Goal: Communication & Community: Answer question/provide support

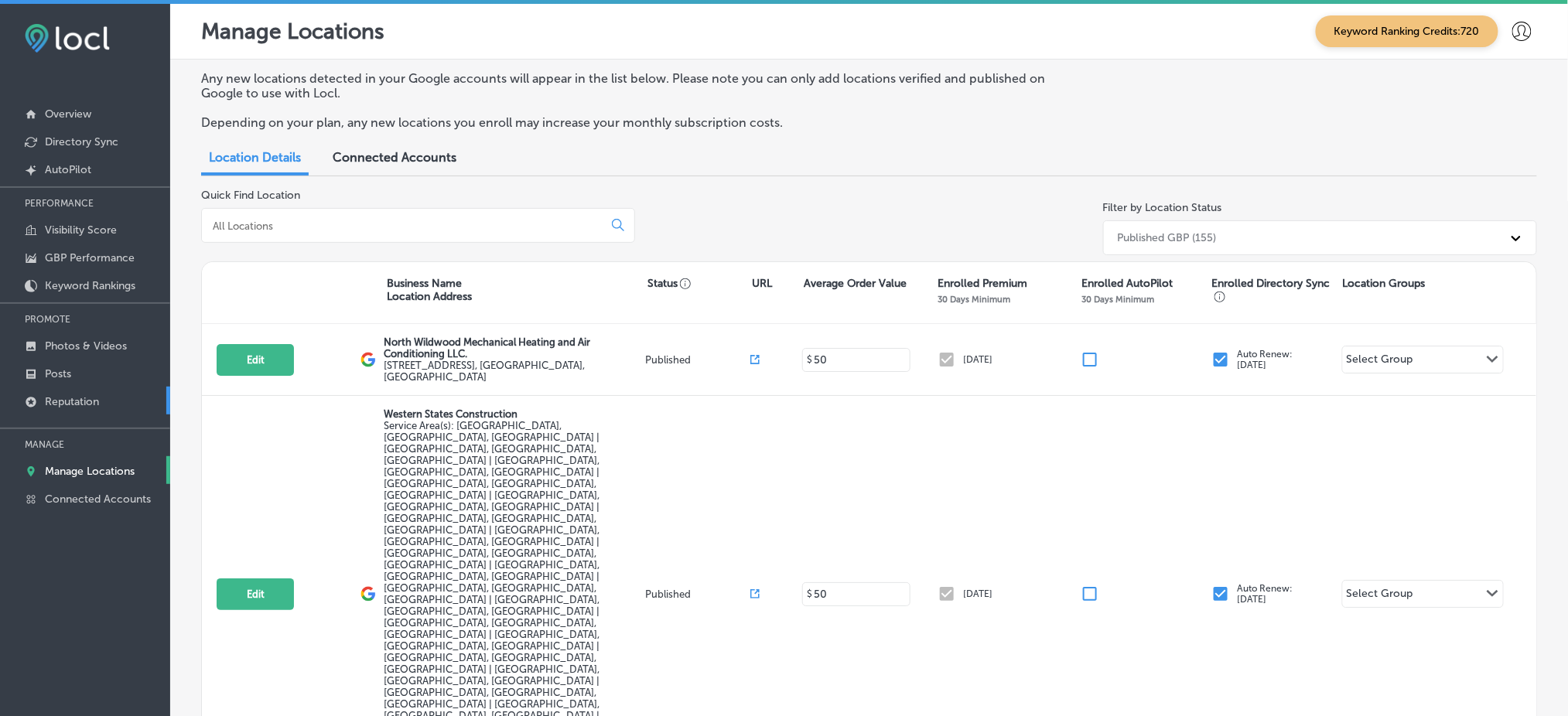
click at [72, 398] on p "Reputation" at bounding box center [71, 401] width 54 height 14
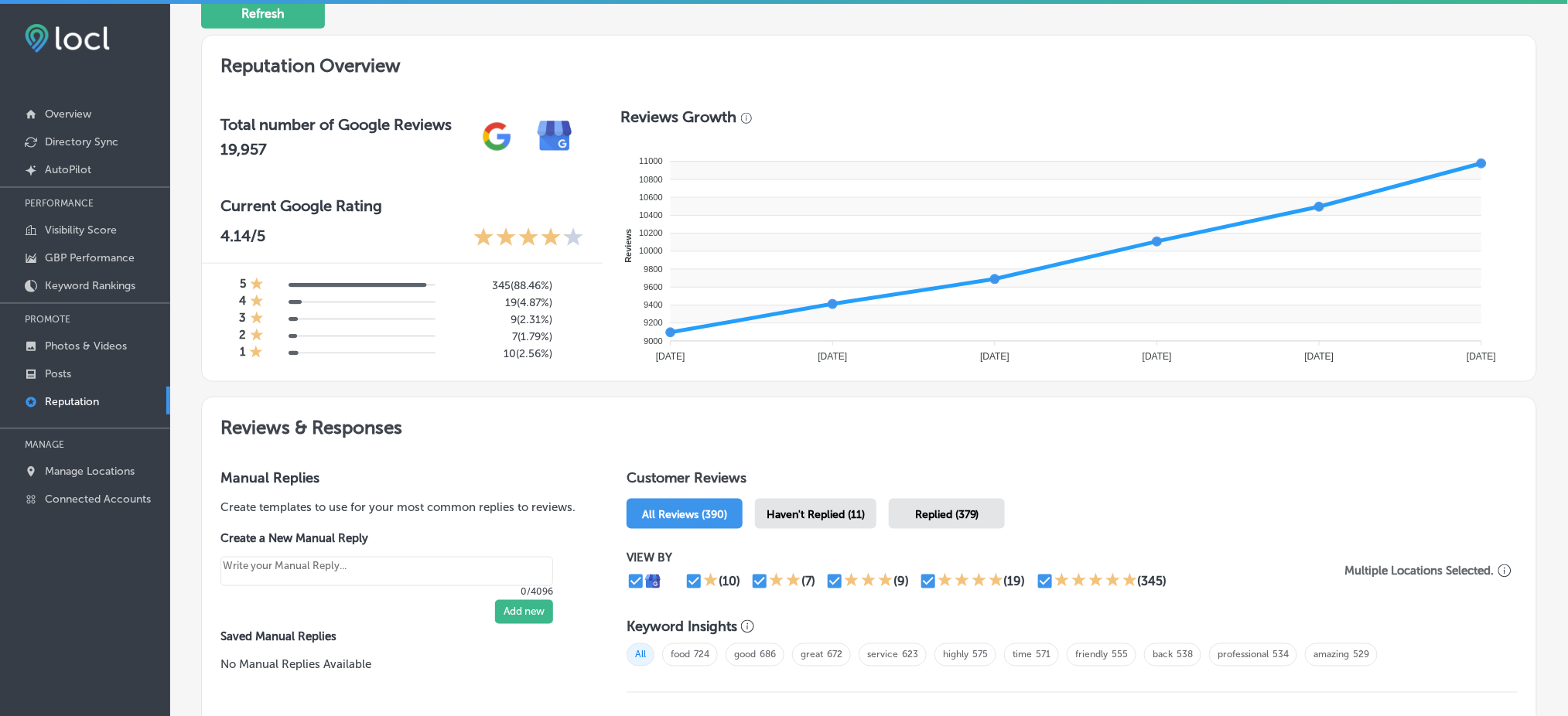
scroll to position [515, 0]
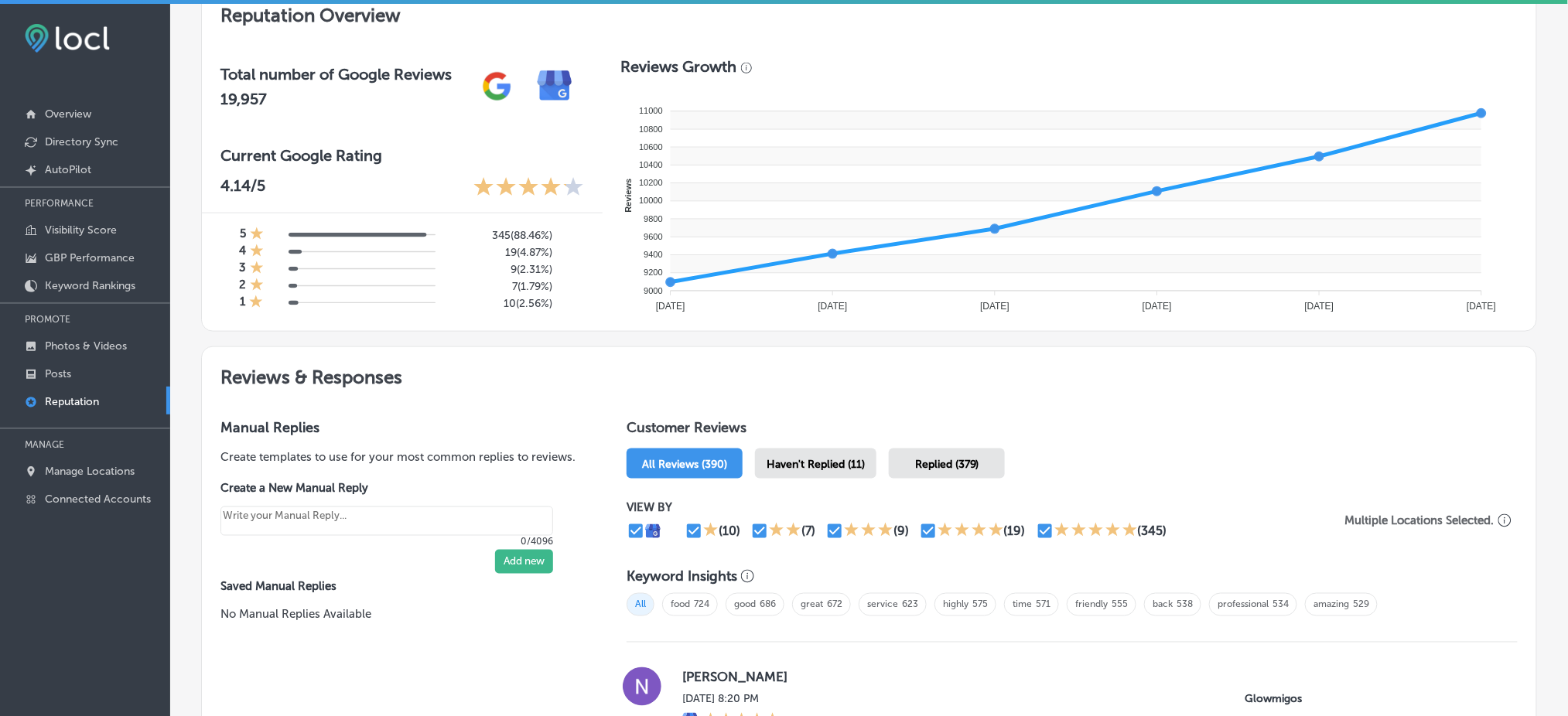
click at [854, 462] on span "Haven't Replied (11)" at bounding box center [816, 464] width 98 height 14
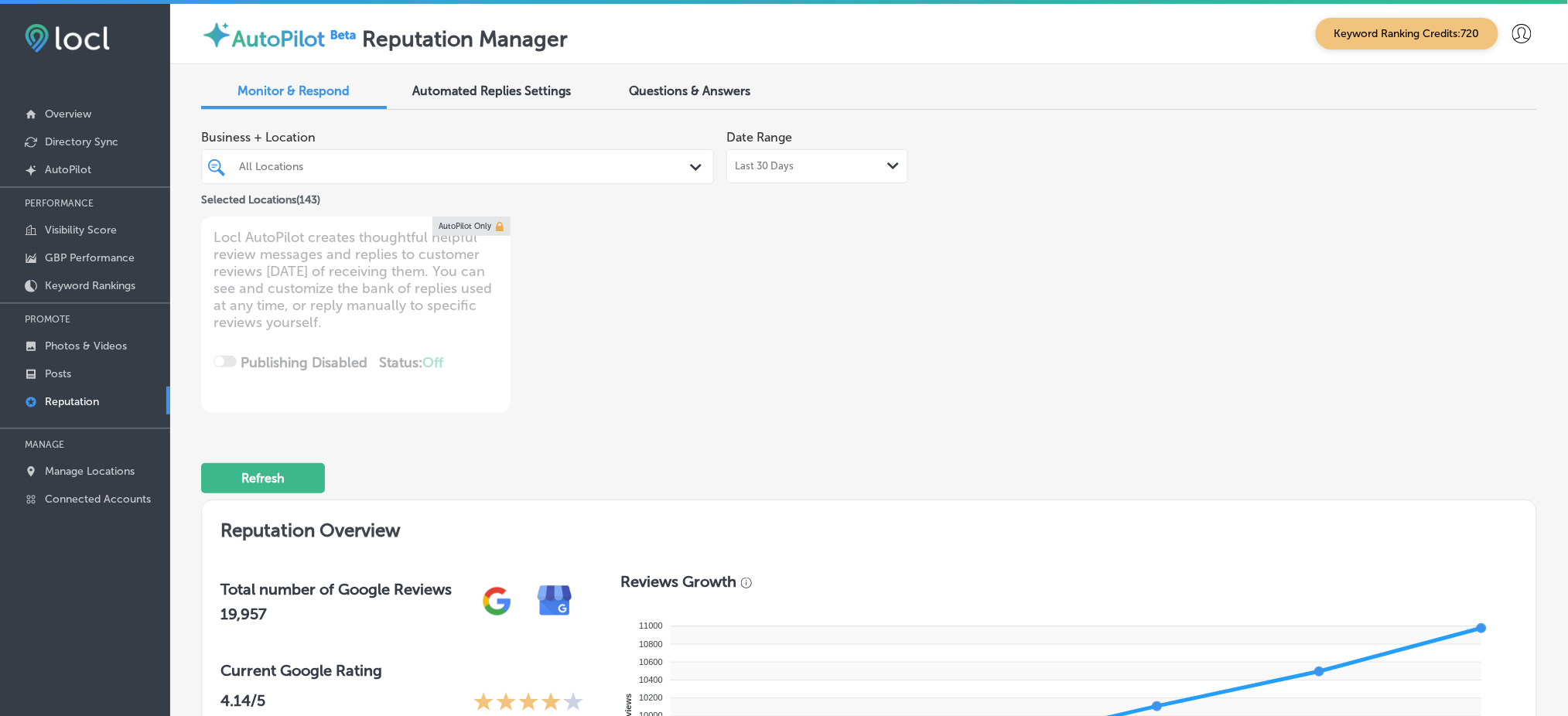
click at [585, 142] on span "Business + Location" at bounding box center [457, 137] width 513 height 14
click at [585, 170] on div "All Locations" at bounding box center [465, 167] width 453 height 14
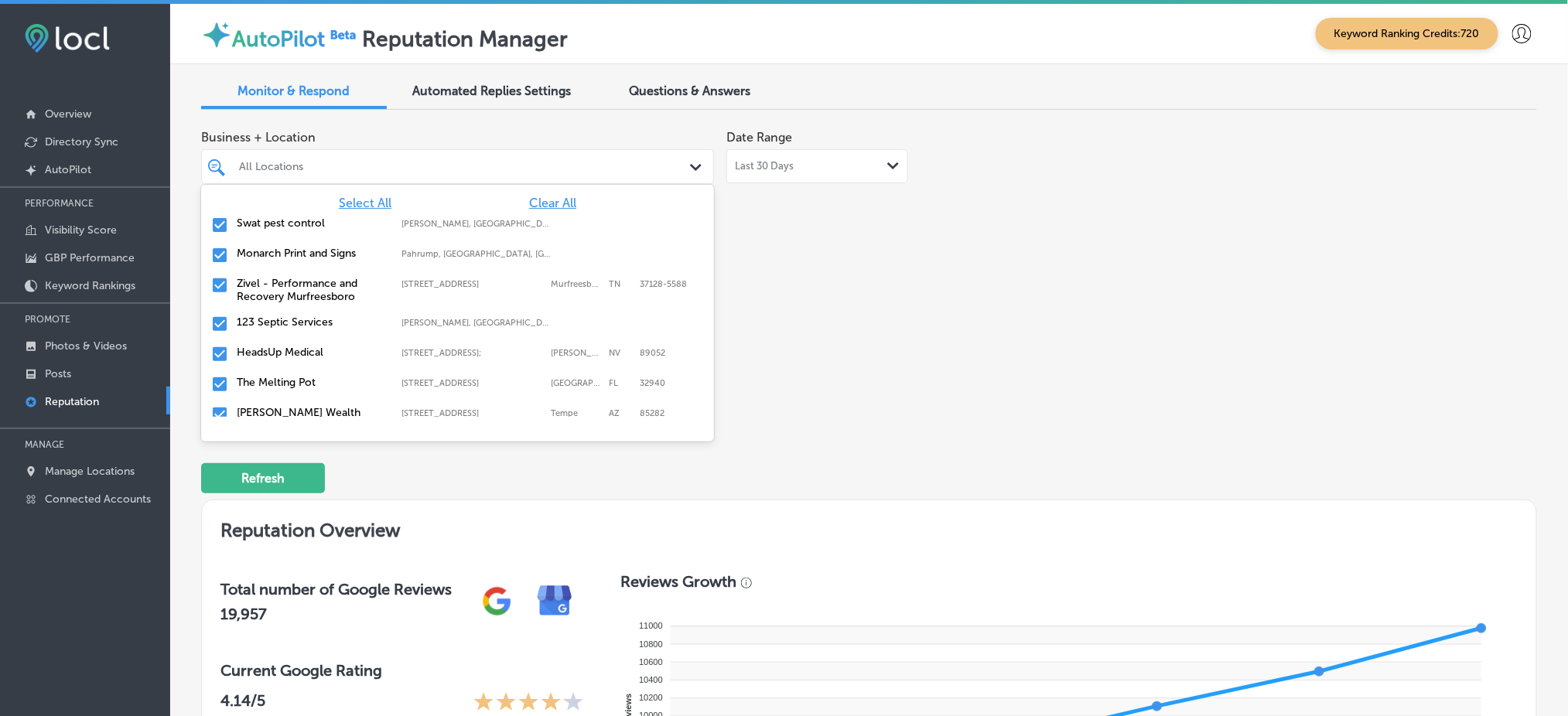
click at [585, 170] on div "All Locations" at bounding box center [465, 167] width 453 height 14
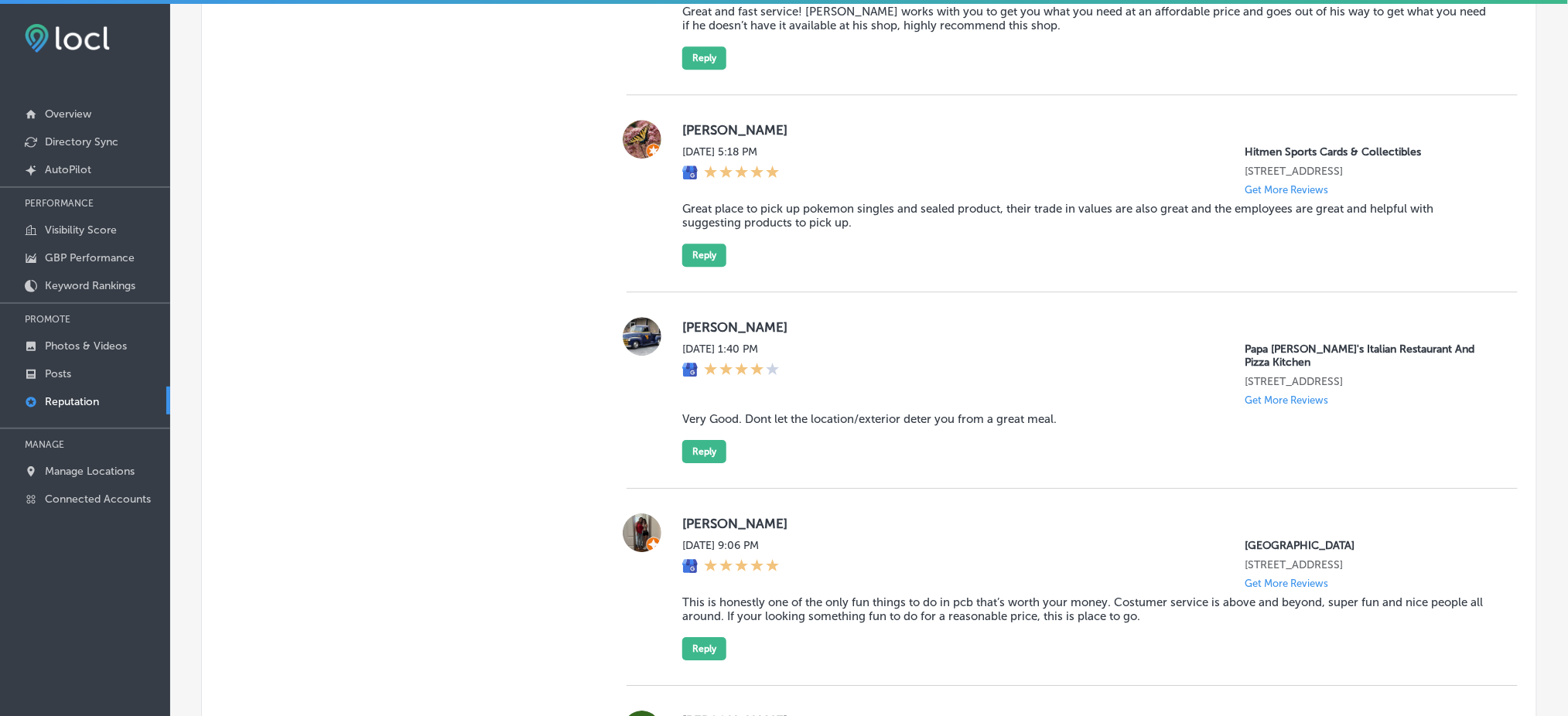
scroll to position [1546, 0]
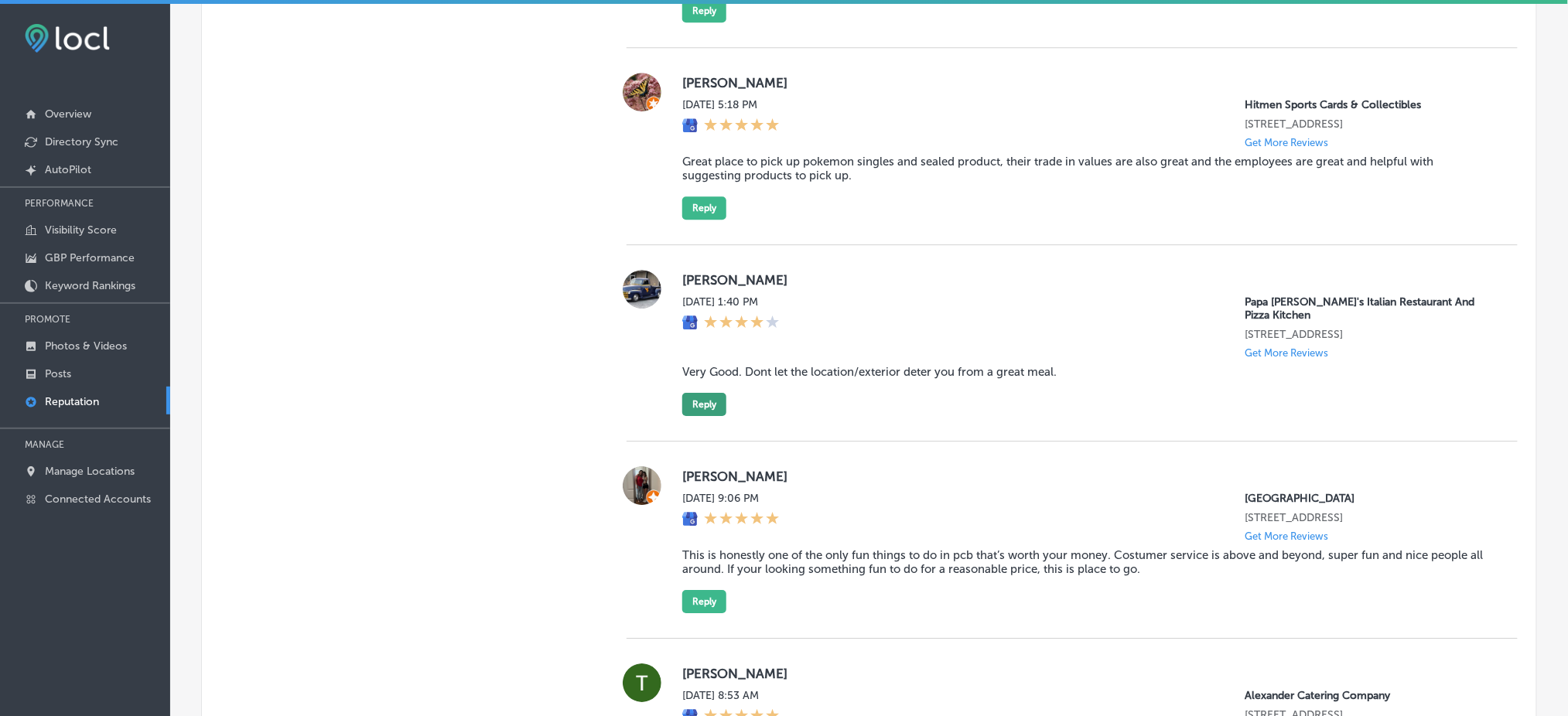
click at [702, 409] on button "Reply" at bounding box center [705, 404] width 44 height 23
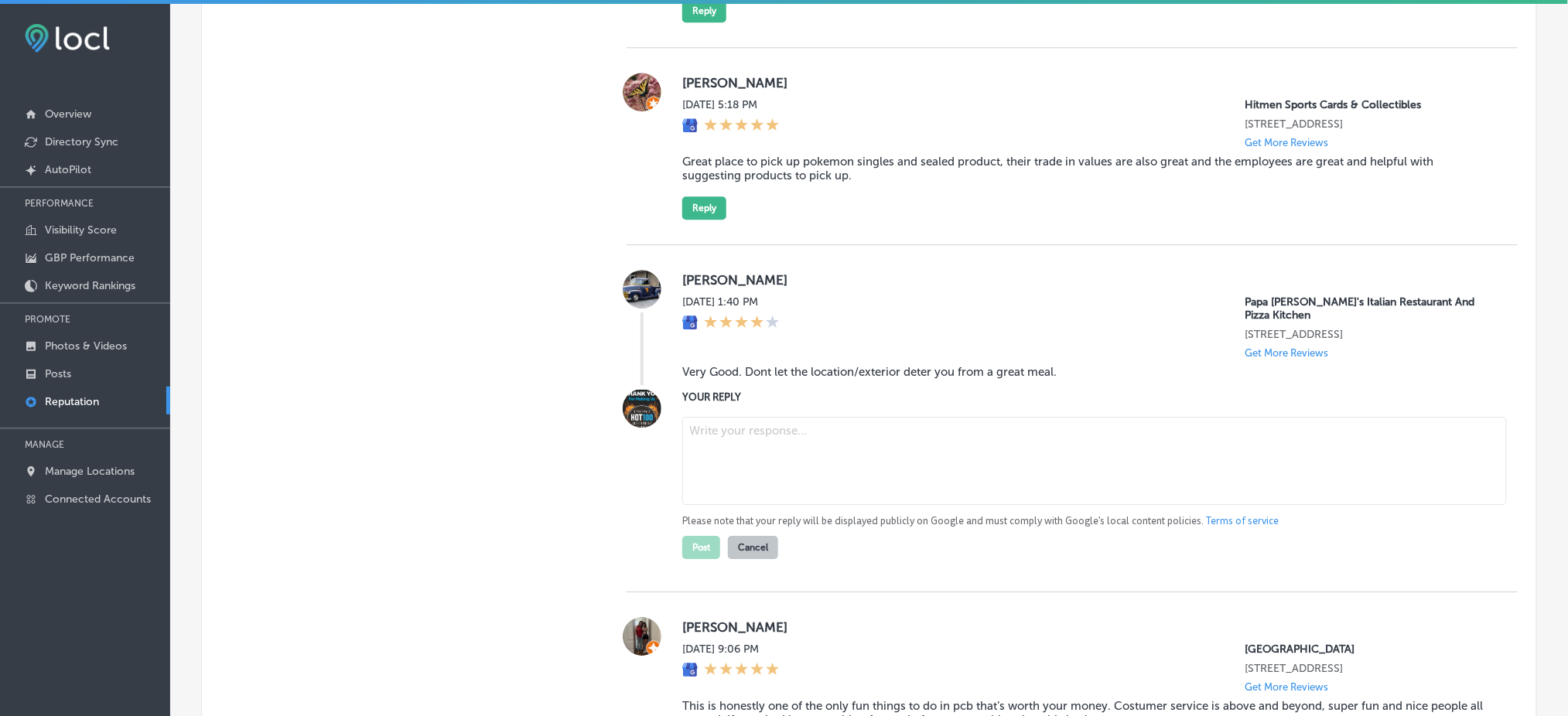
type textarea "x"
click at [790, 376] on blockquote "Very Good. Dont let the location/exterior deter you from a great meal." at bounding box center [1088, 372] width 811 height 14
copy blockquote "Very Good. Dont let the location/exterior deter you from a great meal."
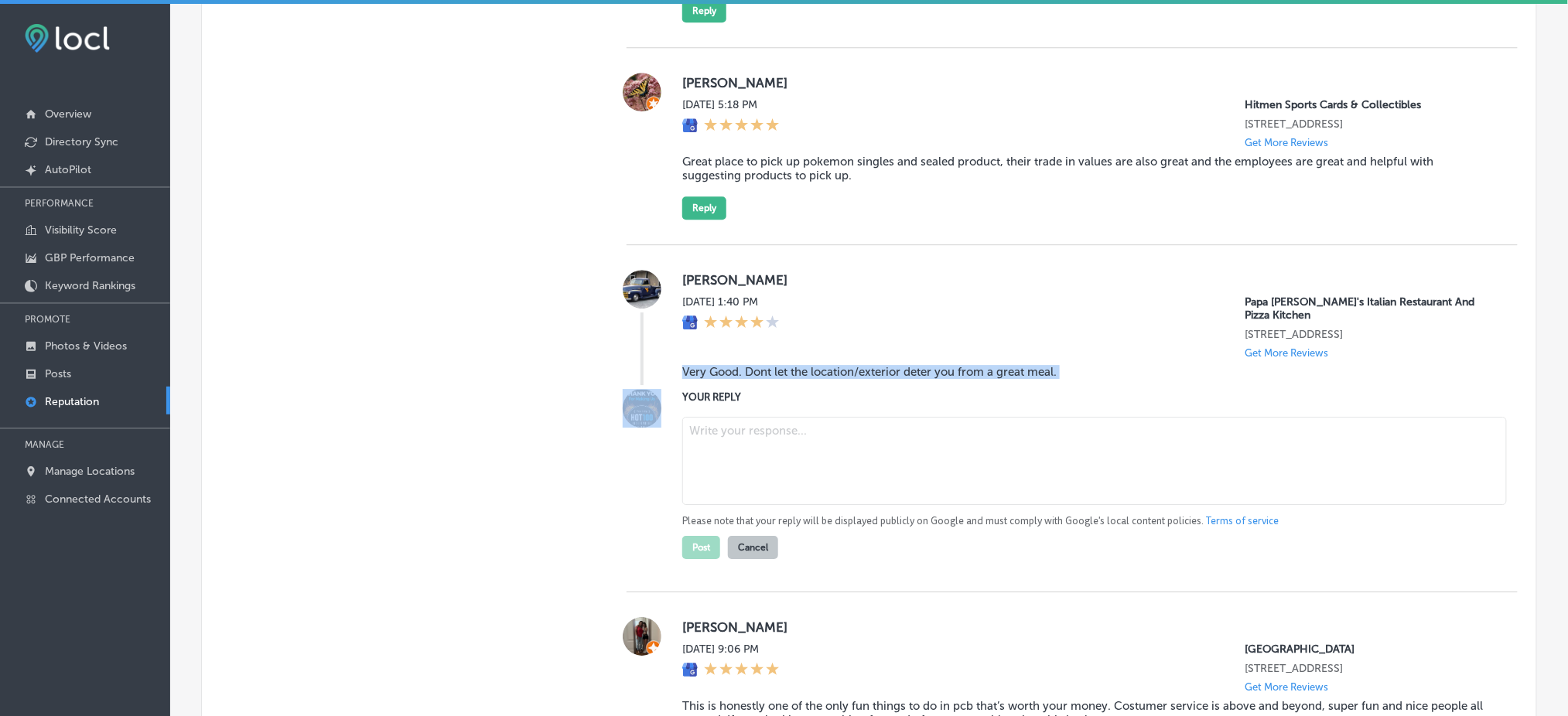
click at [939, 391] on div "[PERSON_NAME][DATE] 1:40 PM Papa [PERSON_NAME]'s Italian Restaurant And Pizza K…" at bounding box center [1072, 419] width 891 height 347
click at [901, 453] on textarea at bounding box center [1095, 460] width 825 height 88
click at [736, 453] on textarea at bounding box center [1095, 460] width 825 height 88
paste textarea "Thank you for the great 4-star review! We’re so glad you enjoyed your meal at P…"
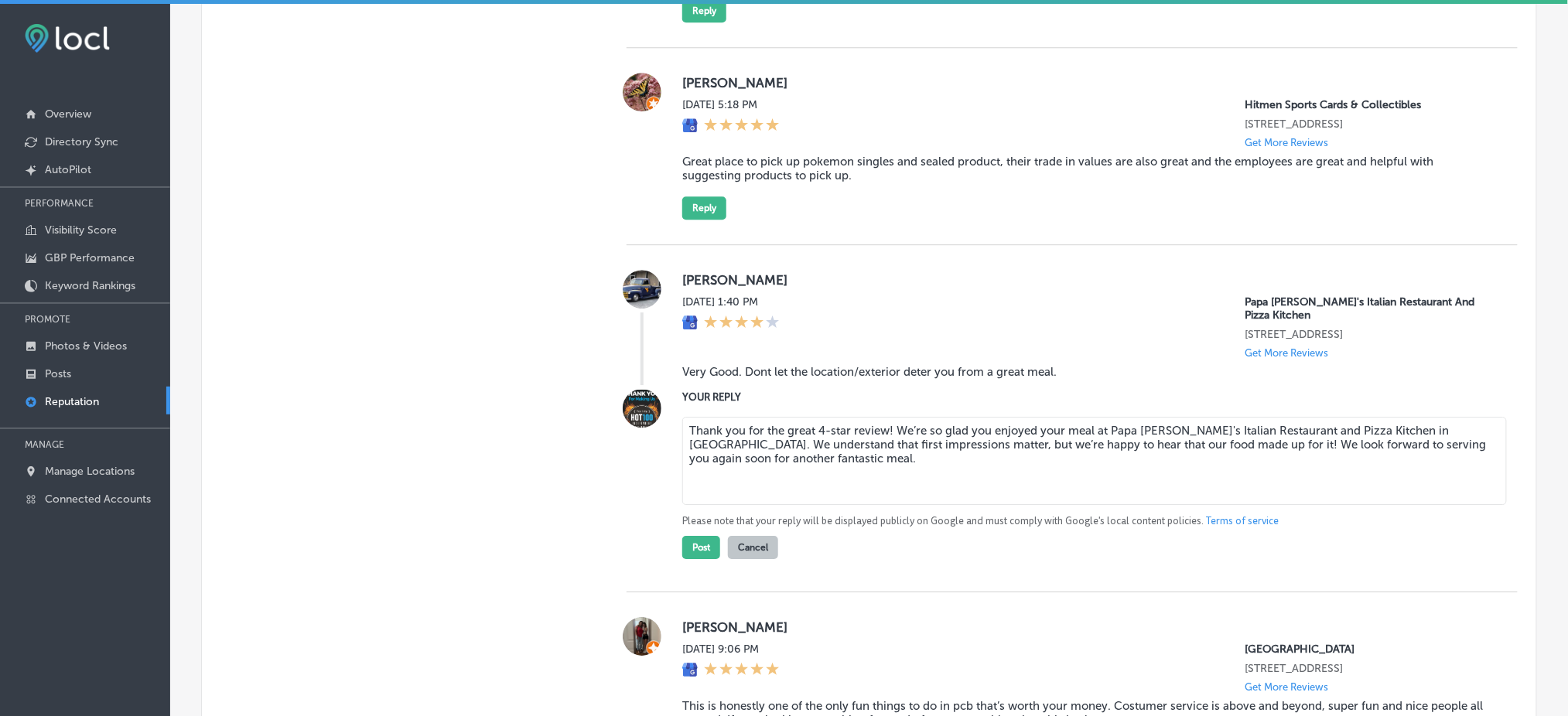
click at [885, 437] on textarea "Thank you for the great 4-star review! We’re so glad you enjoyed your meal at P…" at bounding box center [1095, 460] width 825 height 88
type textarea "Thank you for the great 4-star review, [PERSON_NAME]! We’re so glad you enjoyed…"
click at [771, 462] on textarea "Thank you for the great 4-star review, [PERSON_NAME]! We’re so glad you enjoyed…" at bounding box center [1095, 460] width 825 height 88
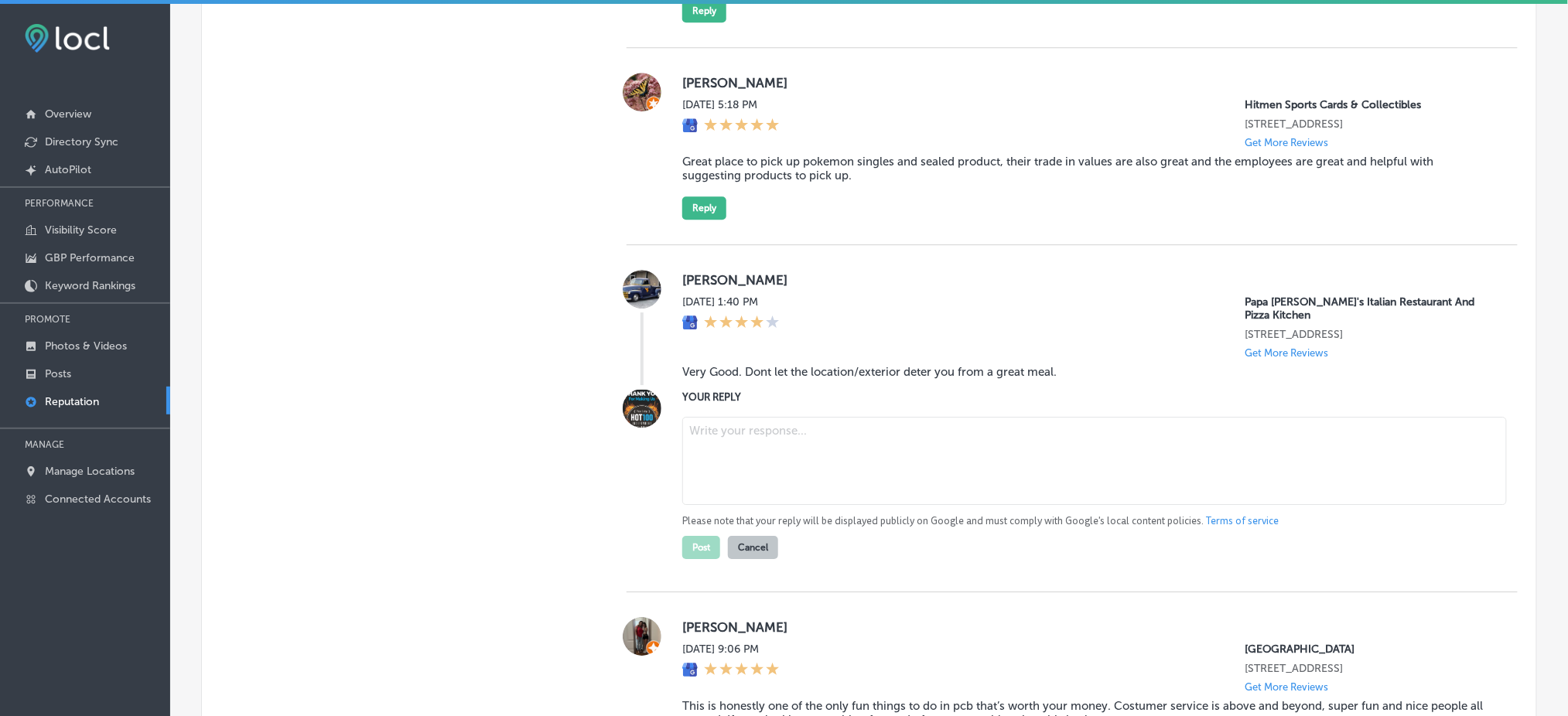
paste textarea "Thank you for the great 4-star review! We’re so glad you enjoyed your meal at […"
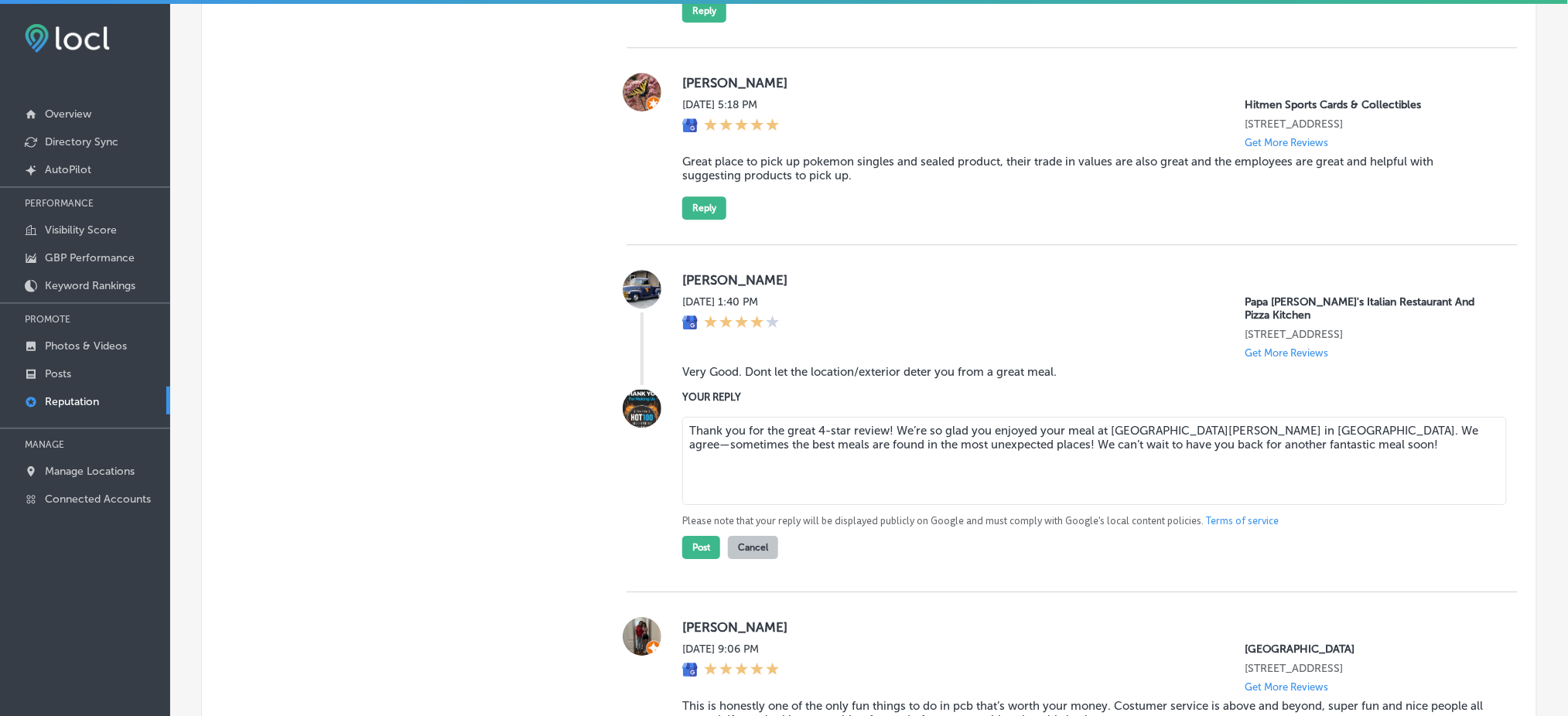
click at [1188, 441] on textarea "Thank you for the great 4-star review! We’re so glad you enjoyed your meal at […" at bounding box center [1095, 460] width 825 height 88
type textarea "Thank you for the great 4-star review! We’re so glad you enjoyed your meal at […"
click at [713, 537] on button "Post" at bounding box center [701, 547] width 38 height 23
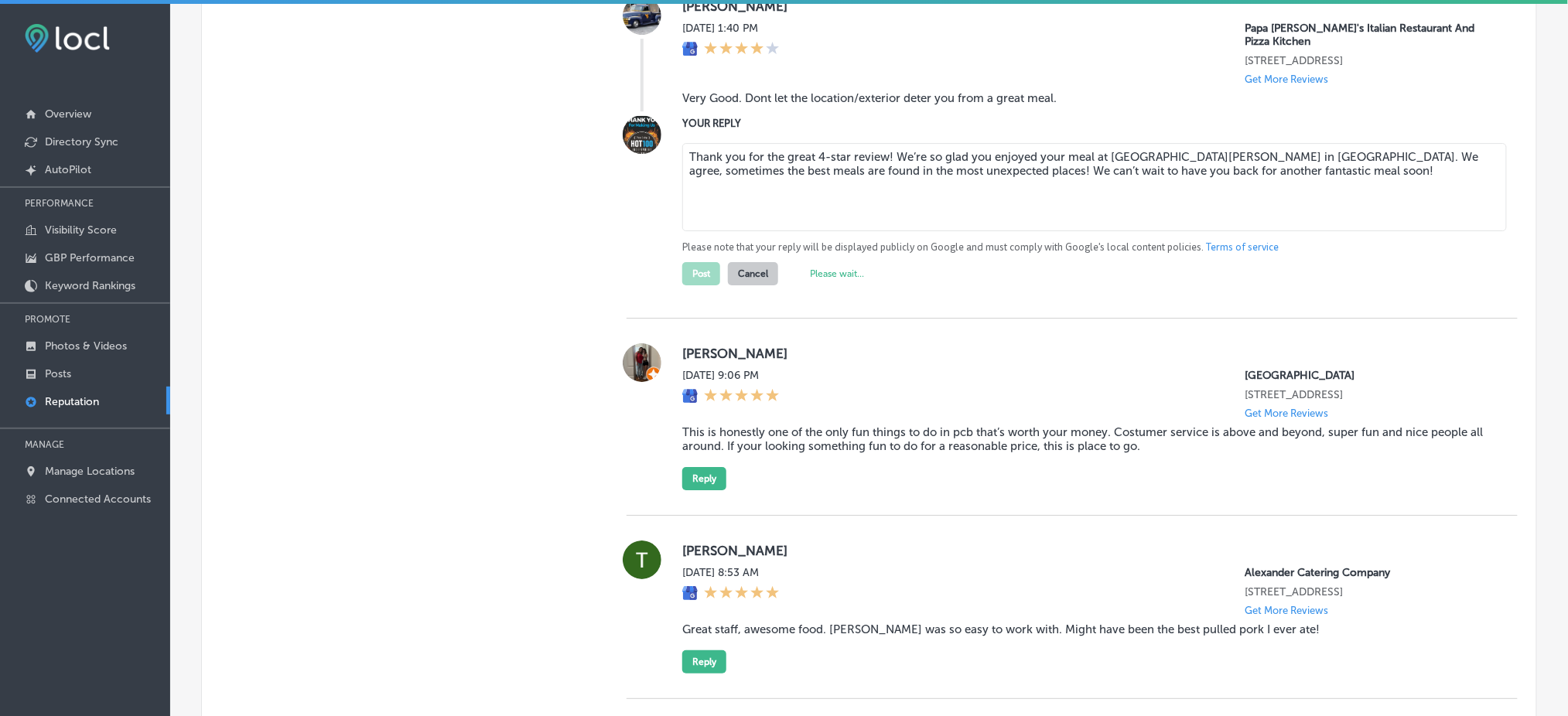
scroll to position [1856, 0]
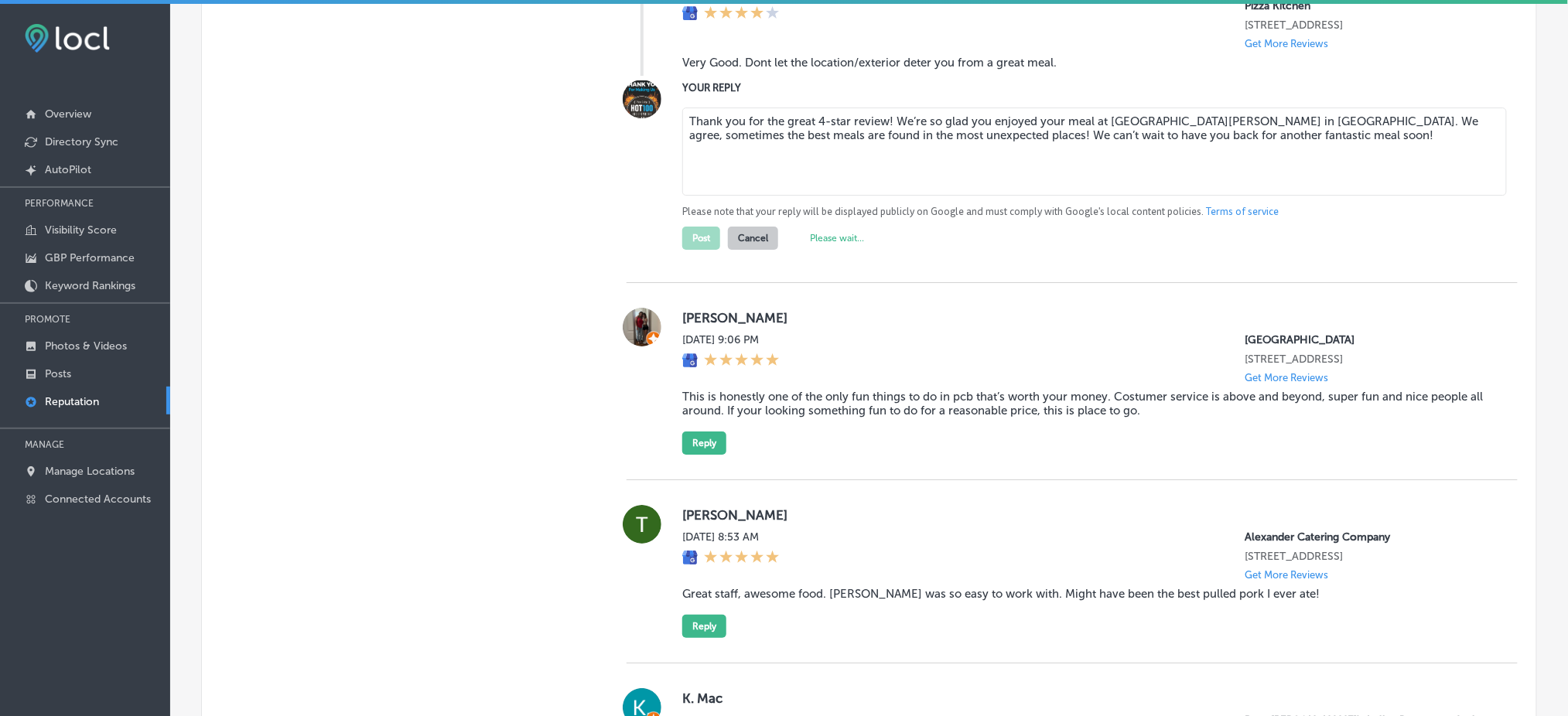
type textarea "x"
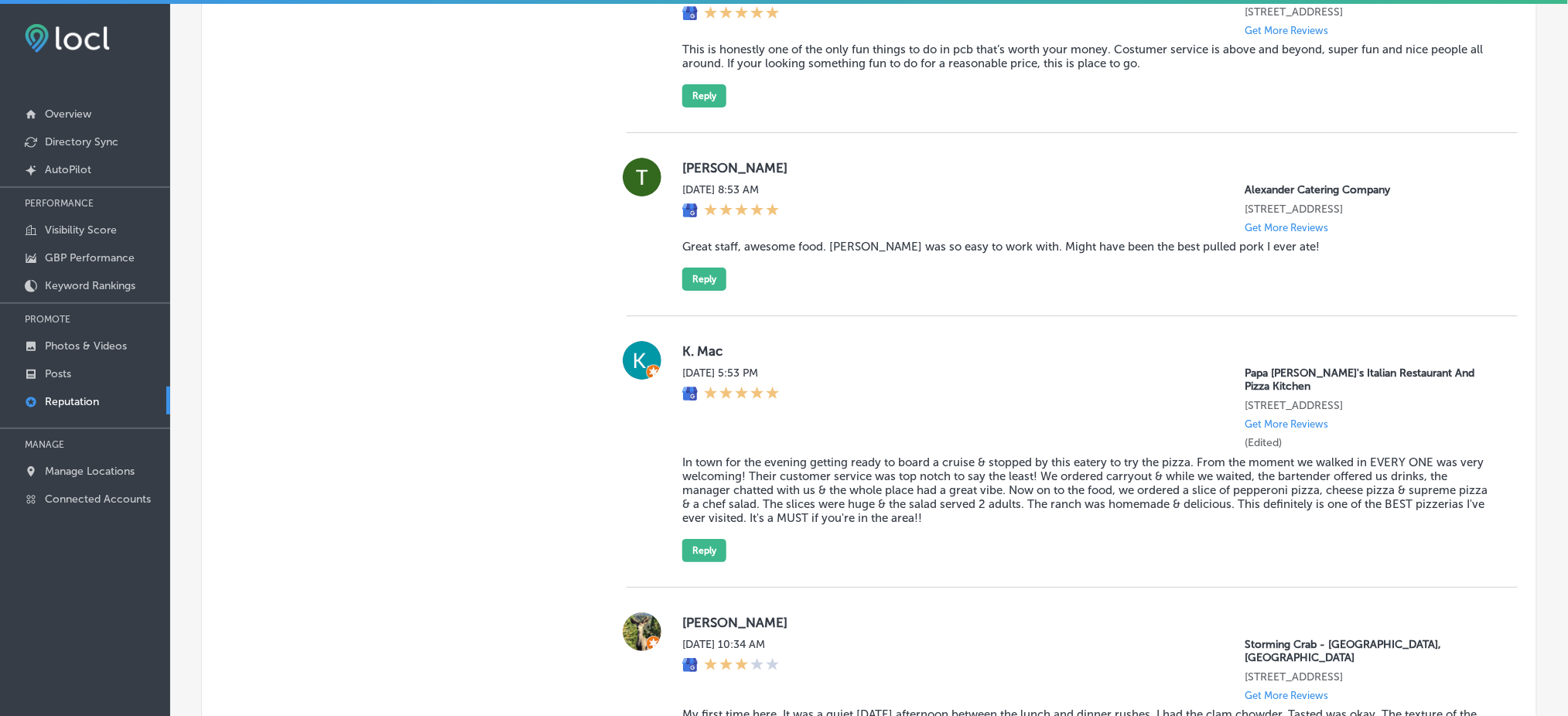
click at [819, 254] on blockquote "Great staff, awesome food. [PERSON_NAME] was so easy to work with. Might have b…" at bounding box center [1088, 246] width 811 height 14
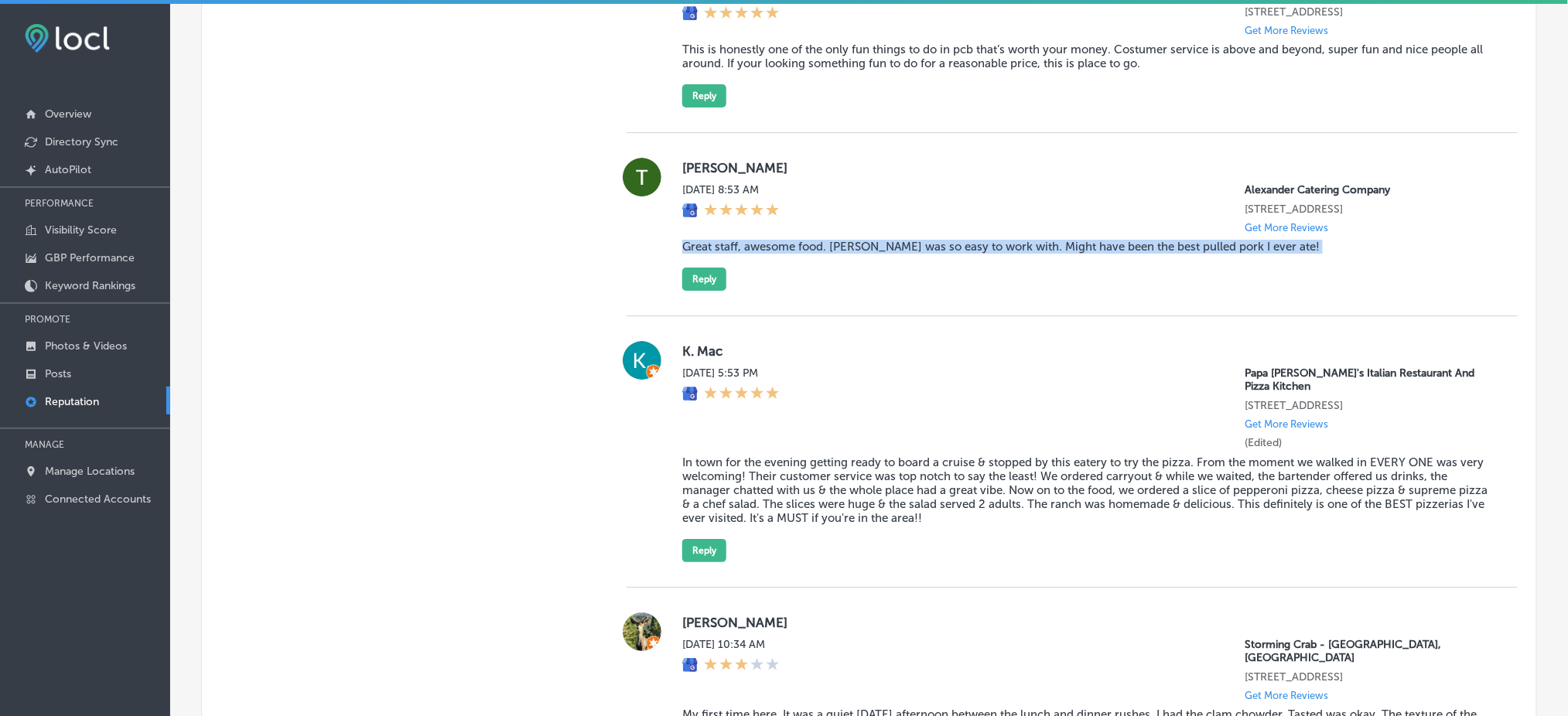
click at [819, 254] on blockquote "Great staff, awesome food. [PERSON_NAME] was so easy to work with. Might have b…" at bounding box center [1088, 246] width 811 height 14
copy blockquote "Great staff, awesome food. [PERSON_NAME] was so easy to work with. Might have b…"
click at [1015, 290] on div "[PERSON_NAME][DATE] 8:53 AM Alexander Catering Company [STREET_ADDRESS] Get Mor…" at bounding box center [1088, 224] width 811 height 133
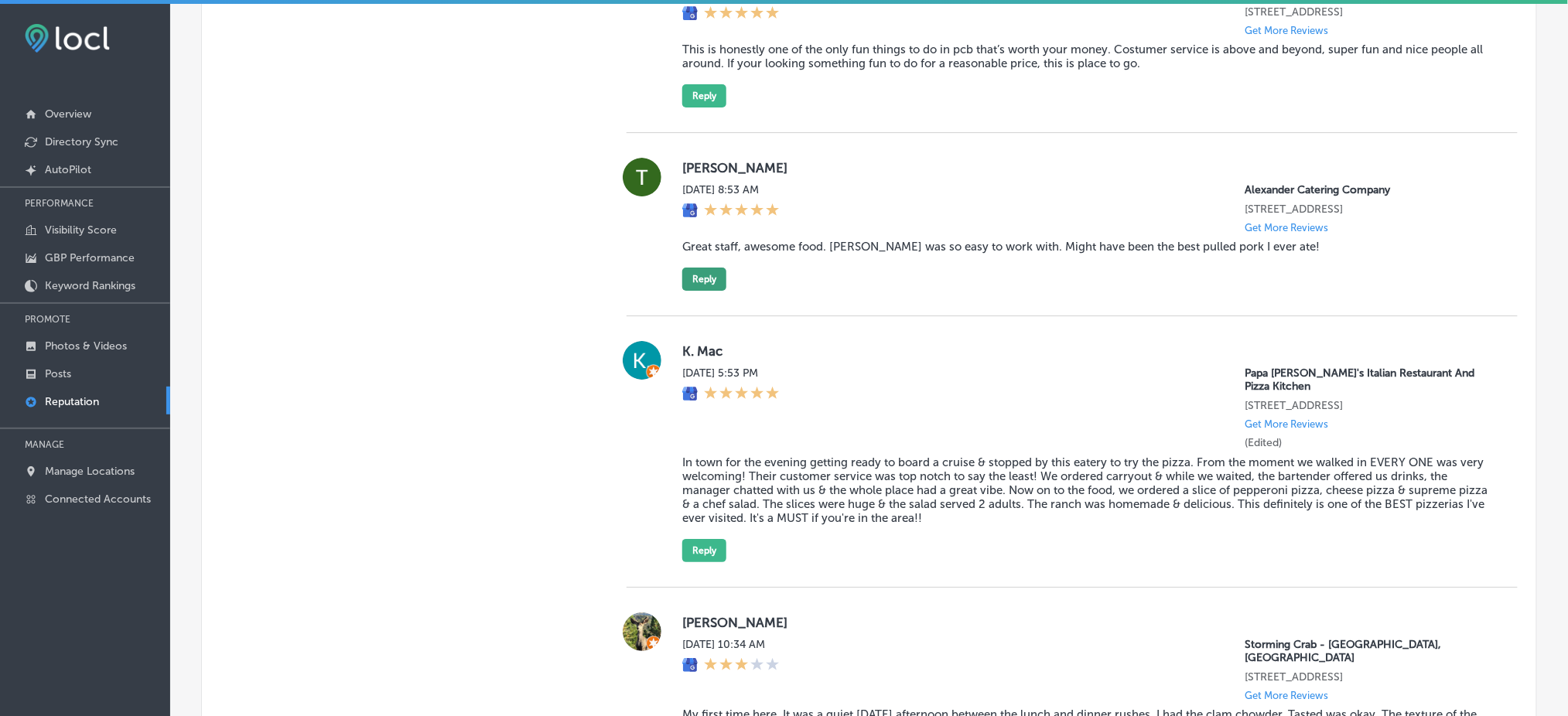
click at [702, 286] on button "Reply" at bounding box center [705, 279] width 44 height 23
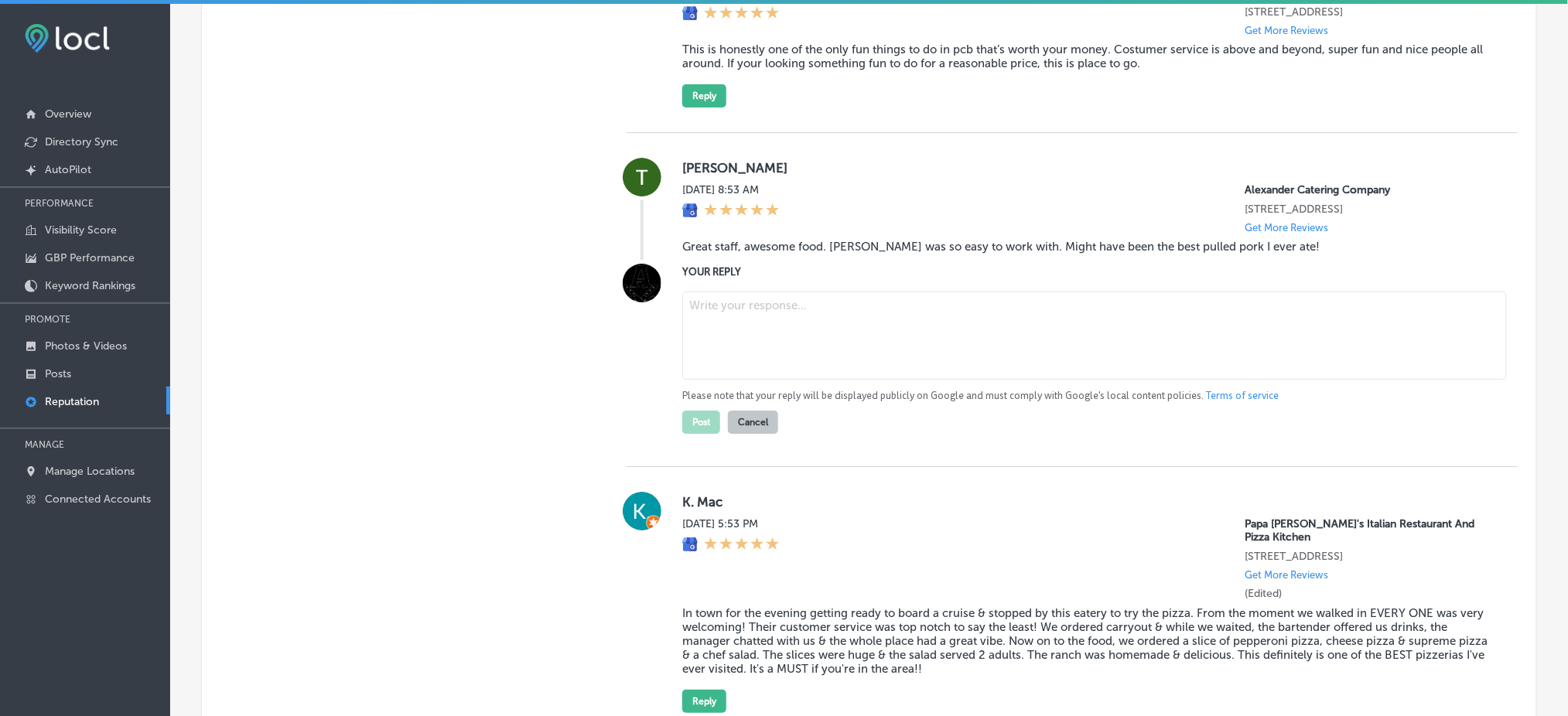
click at [872, 278] on label "YOUR REPLY" at bounding box center [1088, 272] width 811 height 12
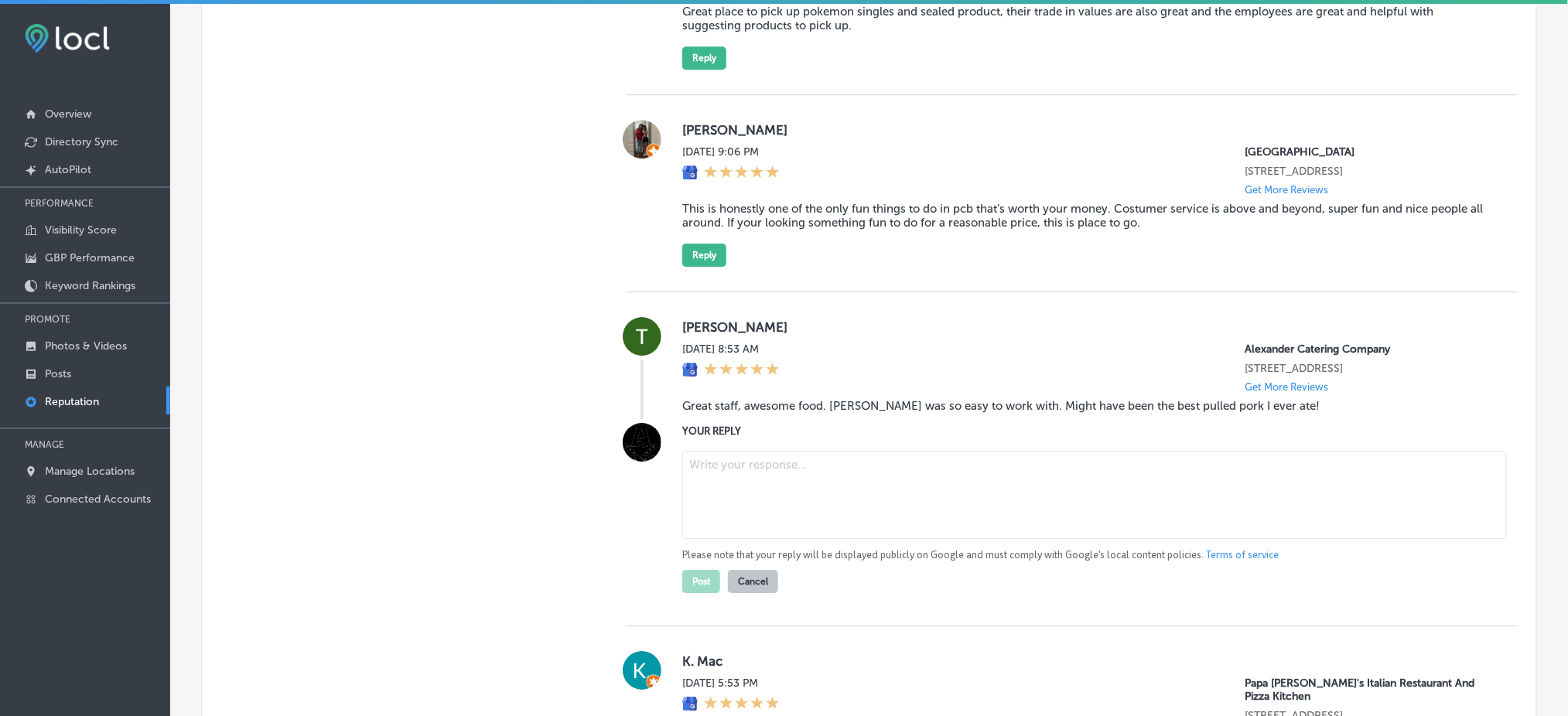
scroll to position [1649, 0]
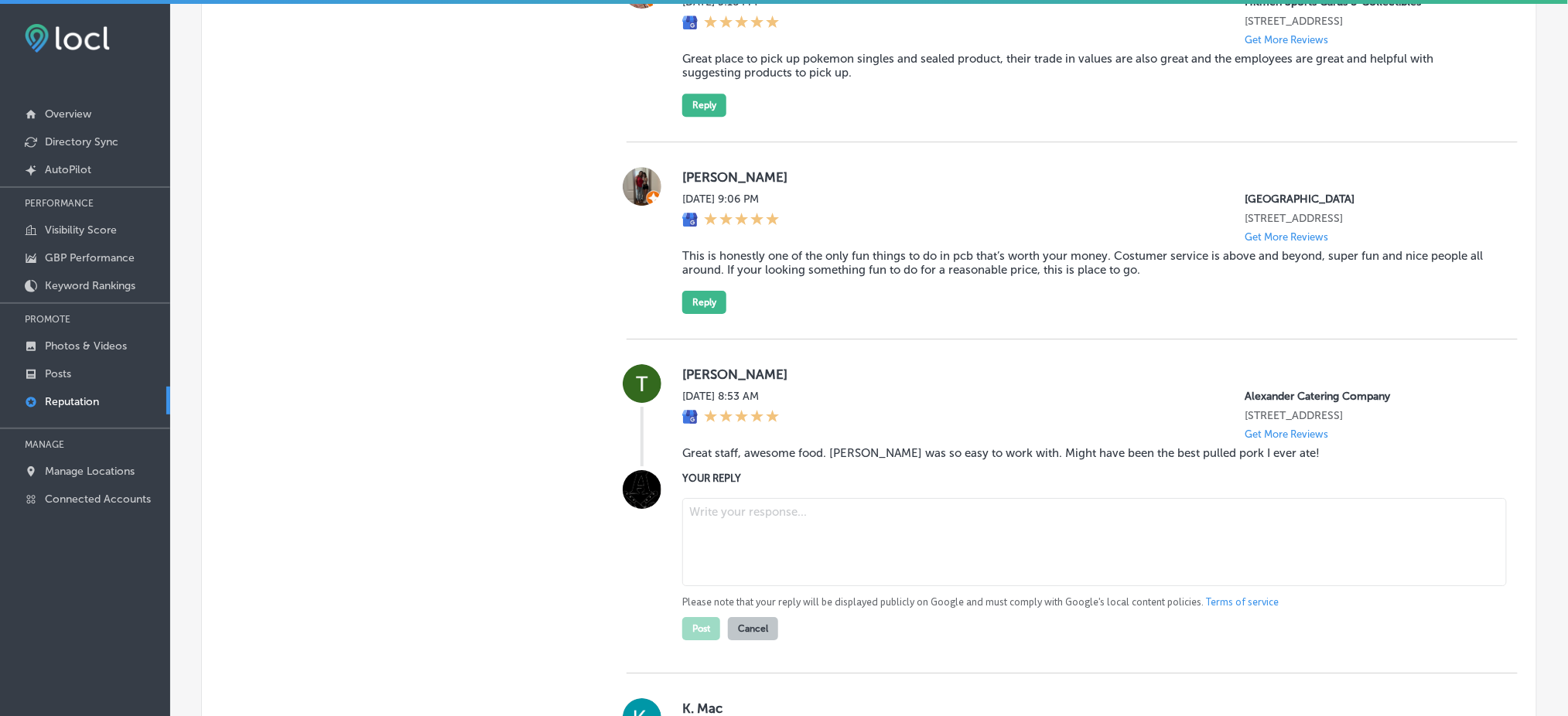
click at [784, 273] on blockquote "This is honestly one of the only fun things to do in pcb that’s worth your mone…" at bounding box center [1088, 262] width 811 height 28
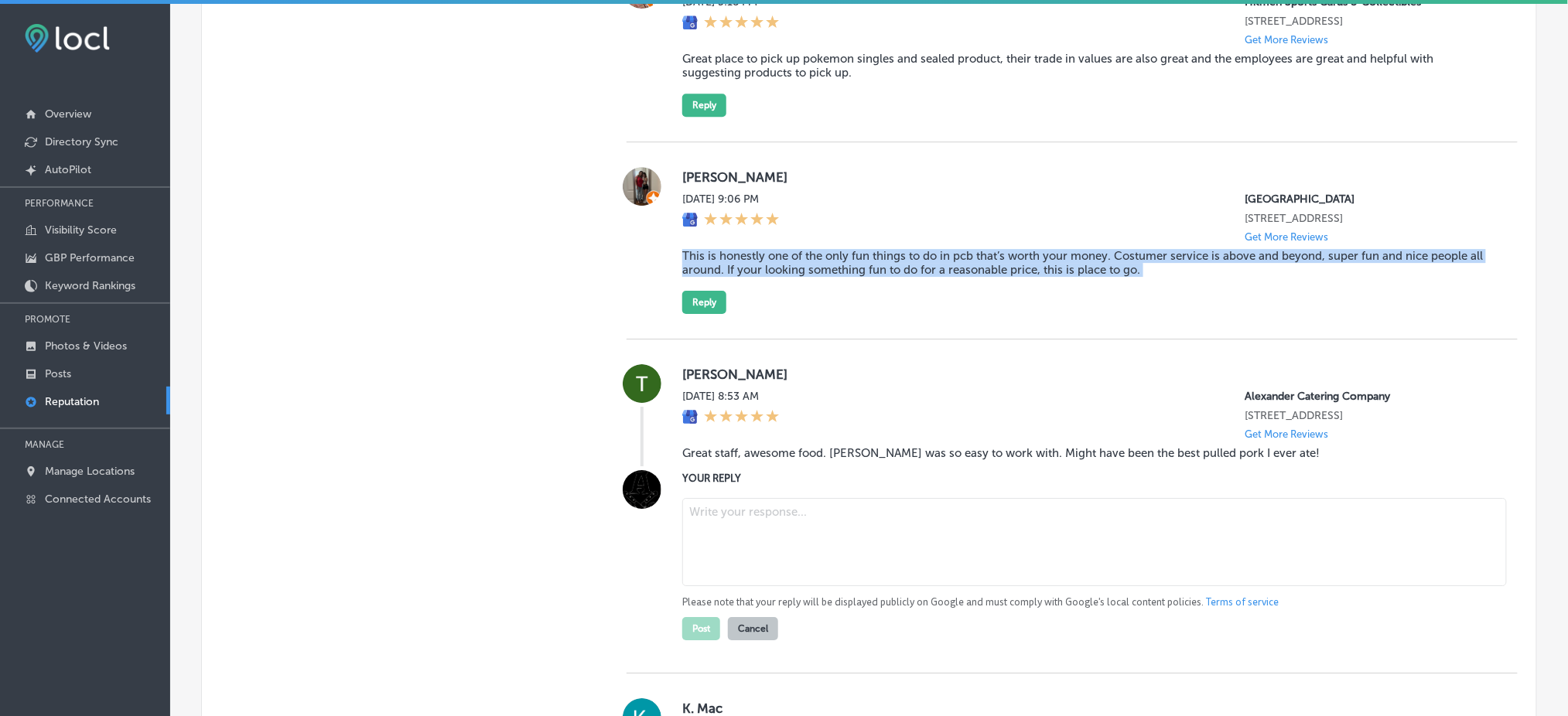
click at [784, 273] on blockquote "This is honestly one of the only fun things to do in pcb that’s worth your mone…" at bounding box center [1088, 262] width 811 height 28
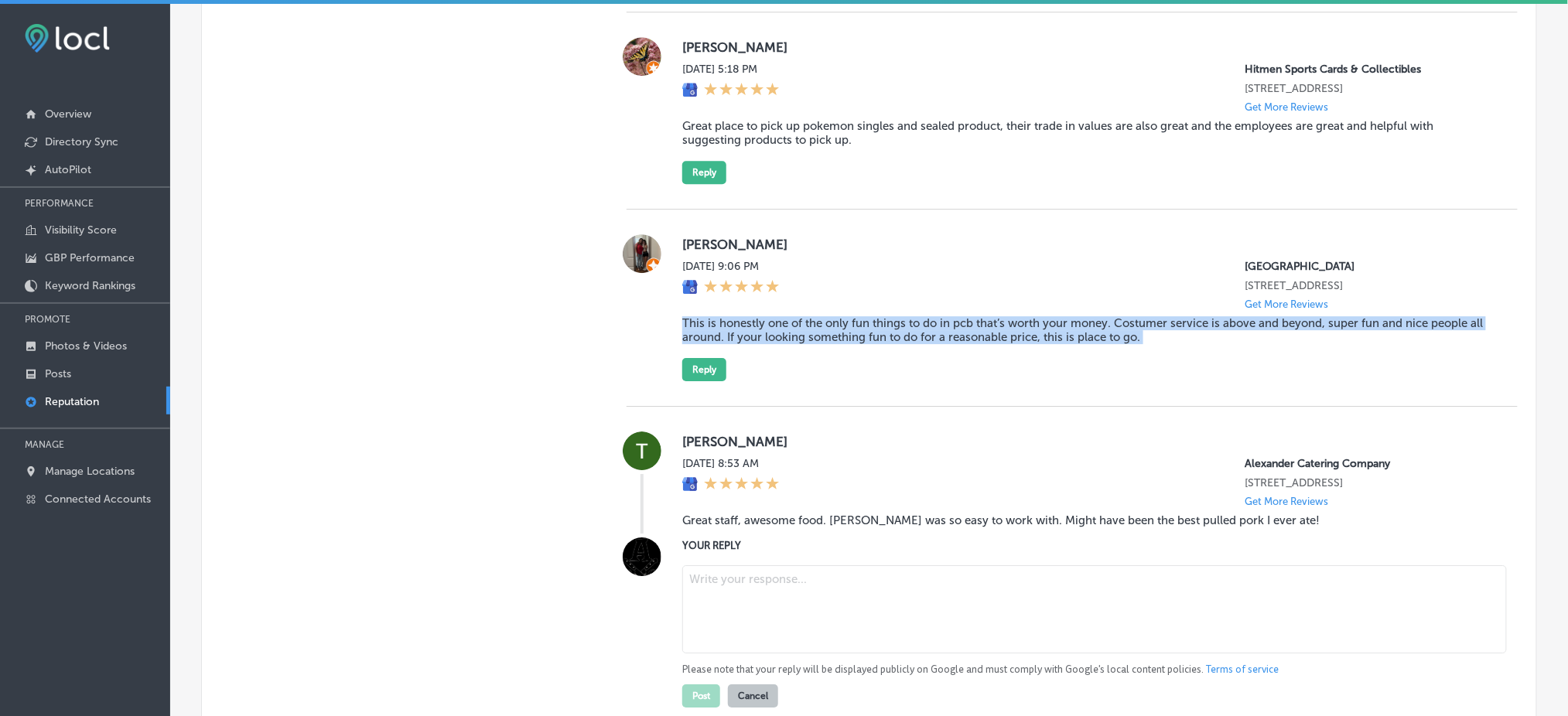
scroll to position [1546, 0]
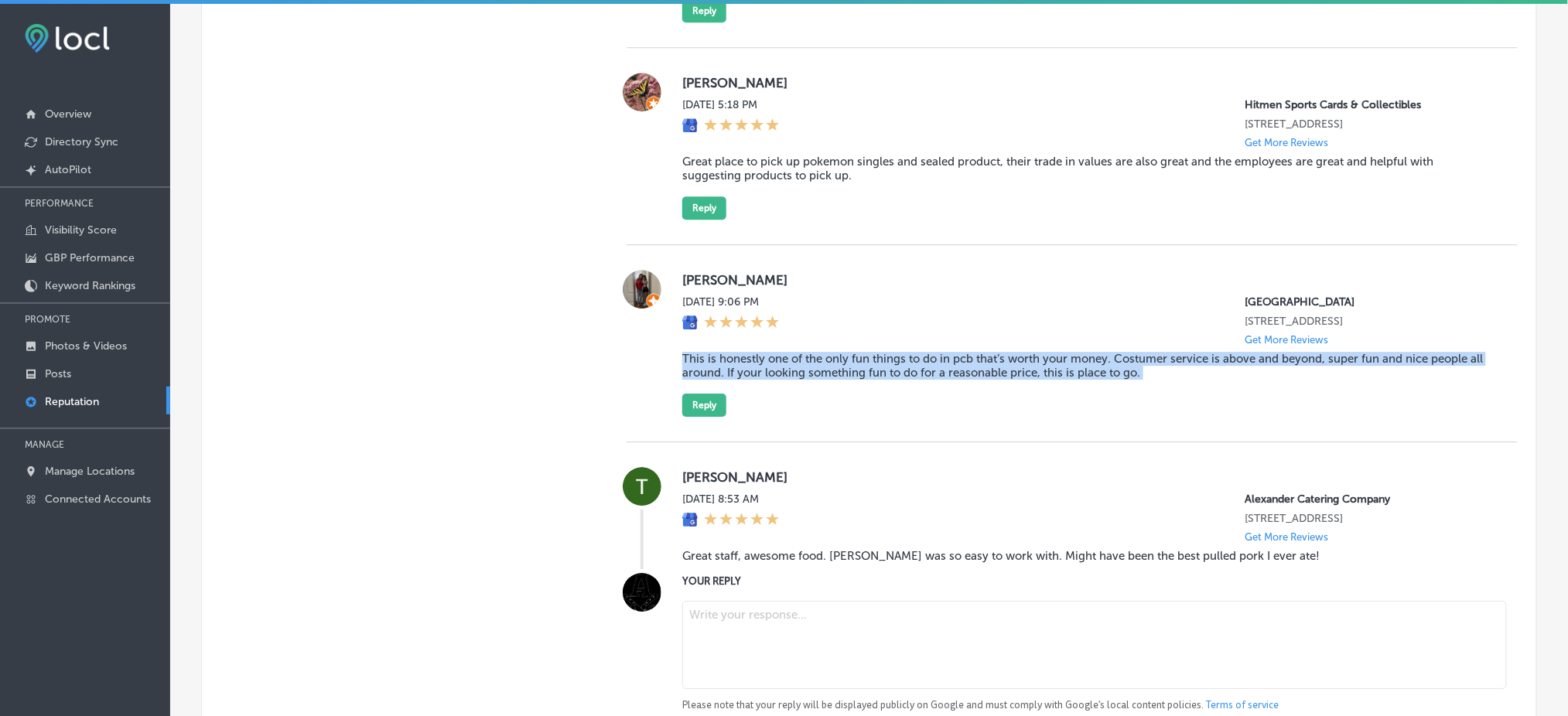
copy blockquote "This is honestly one of the only fun things to do in pcb that’s worth your mone…"
click at [699, 417] on button "Reply" at bounding box center [705, 405] width 44 height 23
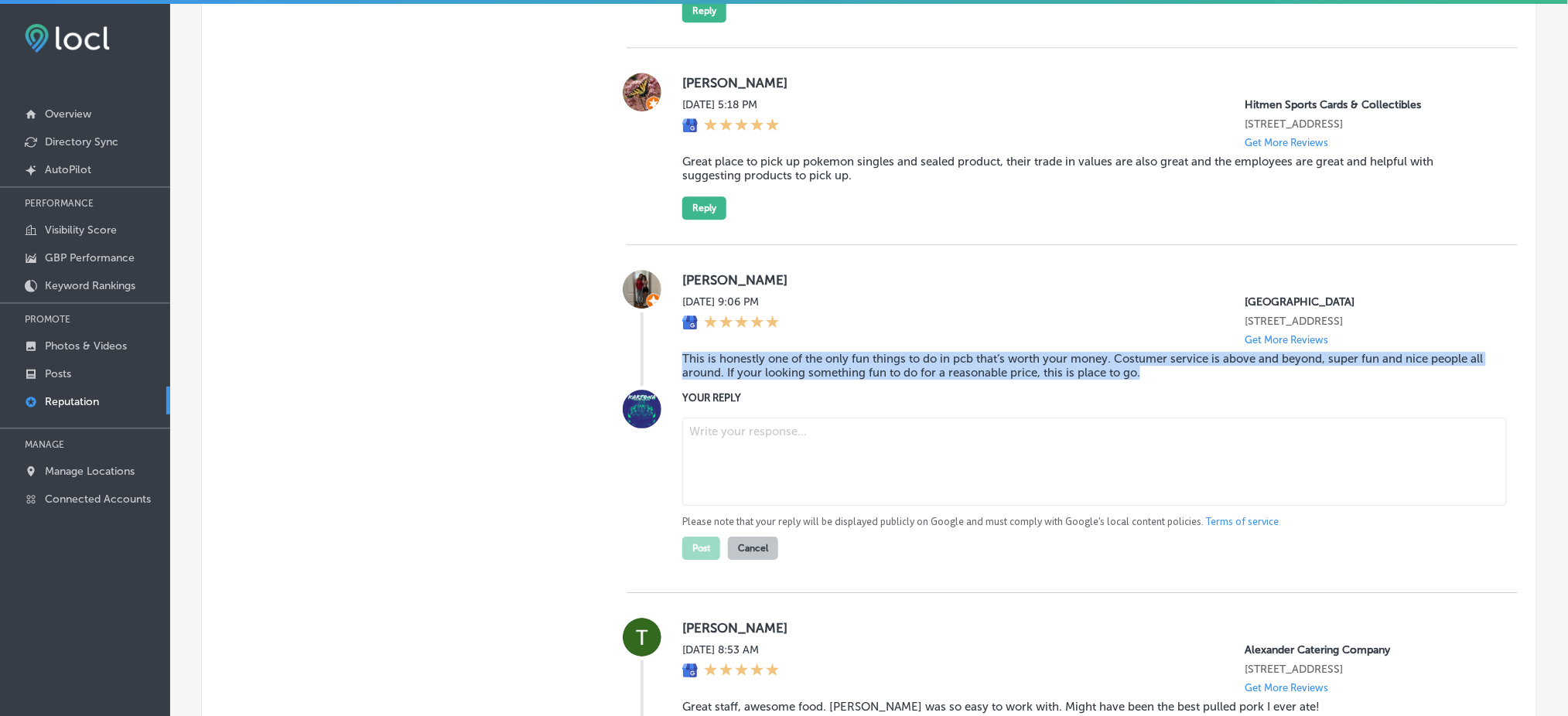
click at [796, 372] on blockquote "This is honestly one of the only fun things to do in pcb that’s worth your mone…" at bounding box center [1088, 366] width 811 height 28
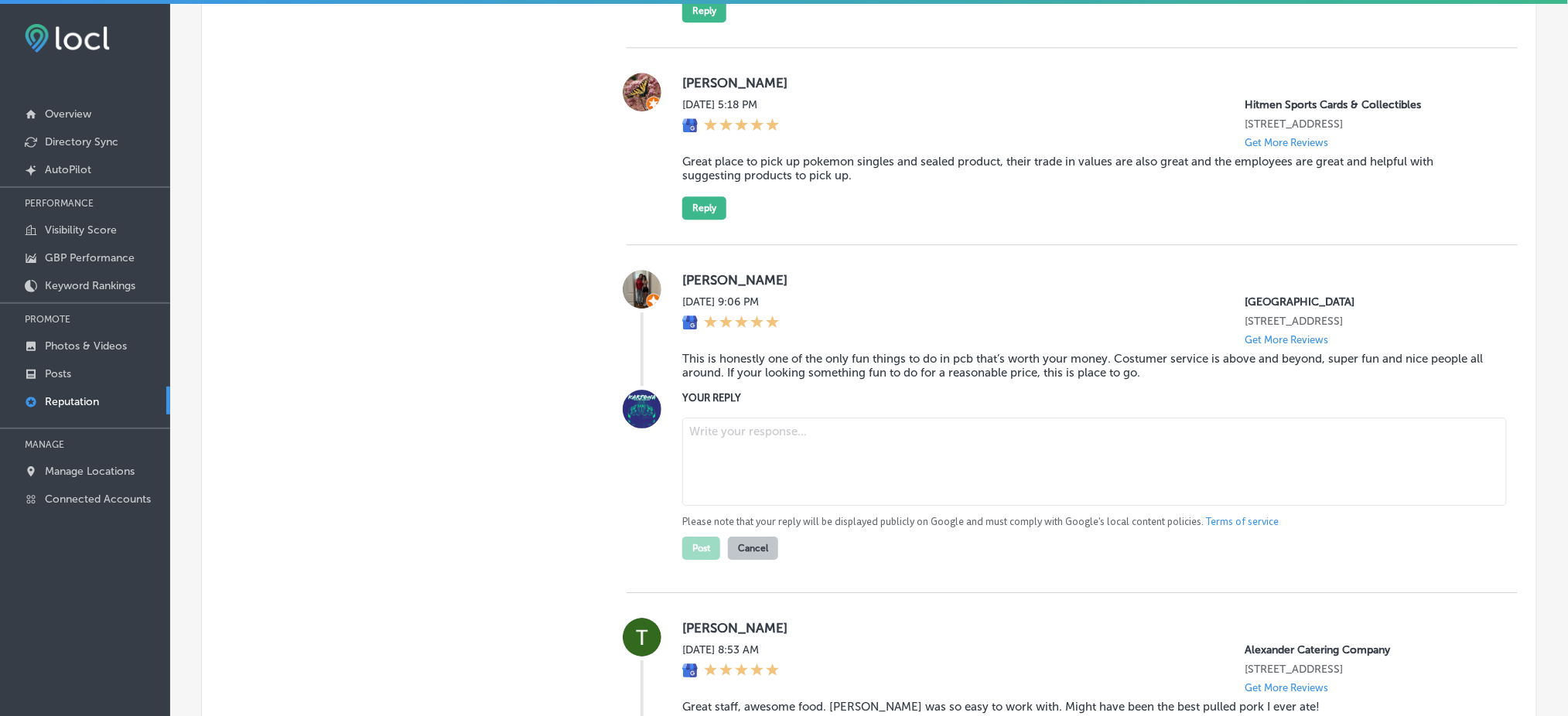
click at [777, 444] on textarea at bounding box center [1095, 461] width 825 height 88
paste textarea "Thanks so much for the awesome review! We’re so happy to hear you had a blast a…"
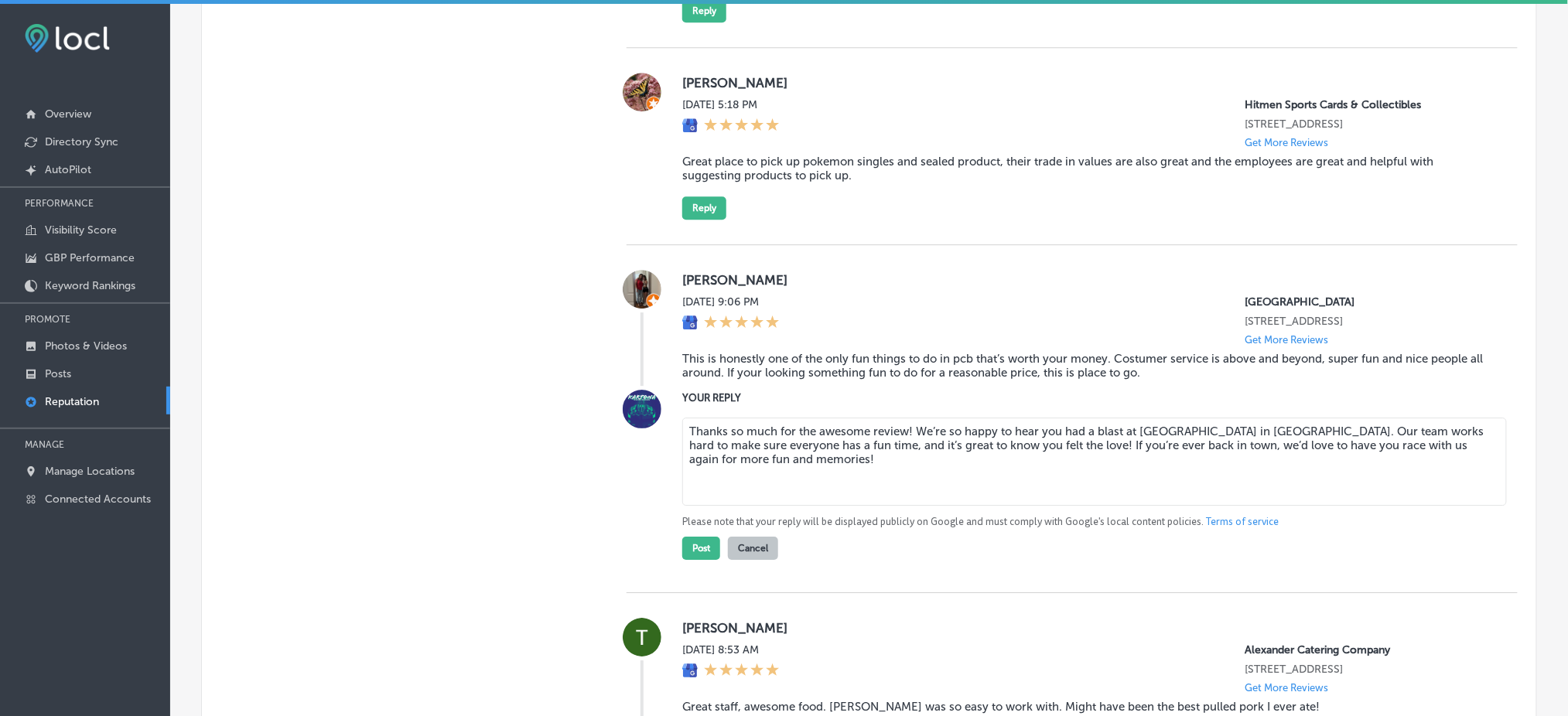
click at [905, 437] on textarea "Thanks so much for the awesome review! We’re so happy to hear you had a blast a…" at bounding box center [1095, 461] width 825 height 88
type textarea "Thanks so much for the awesome review, [PERSON_NAME]! We’re so happy to hear yo…"
click at [693, 537] on button "Post" at bounding box center [701, 548] width 38 height 23
type textarea "x"
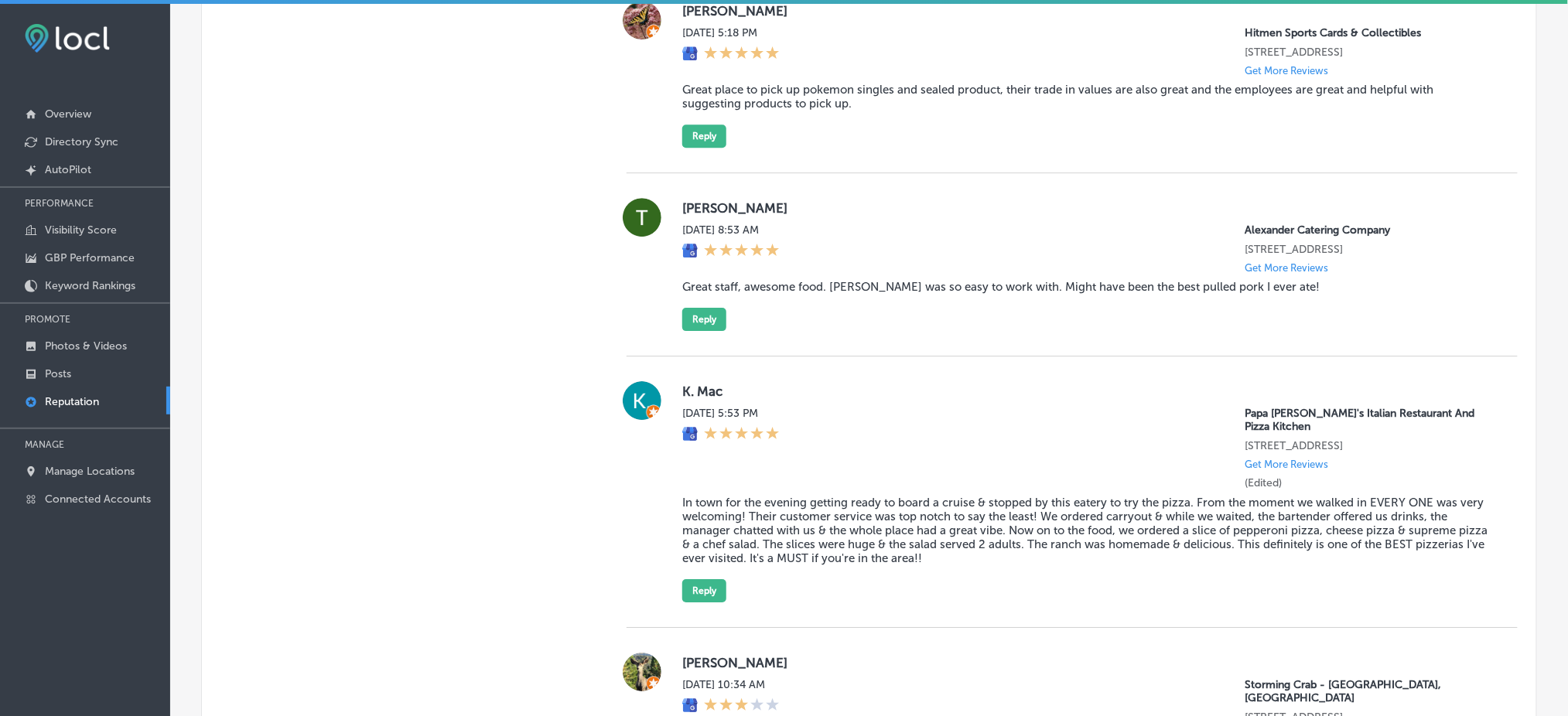
scroll to position [1649, 0]
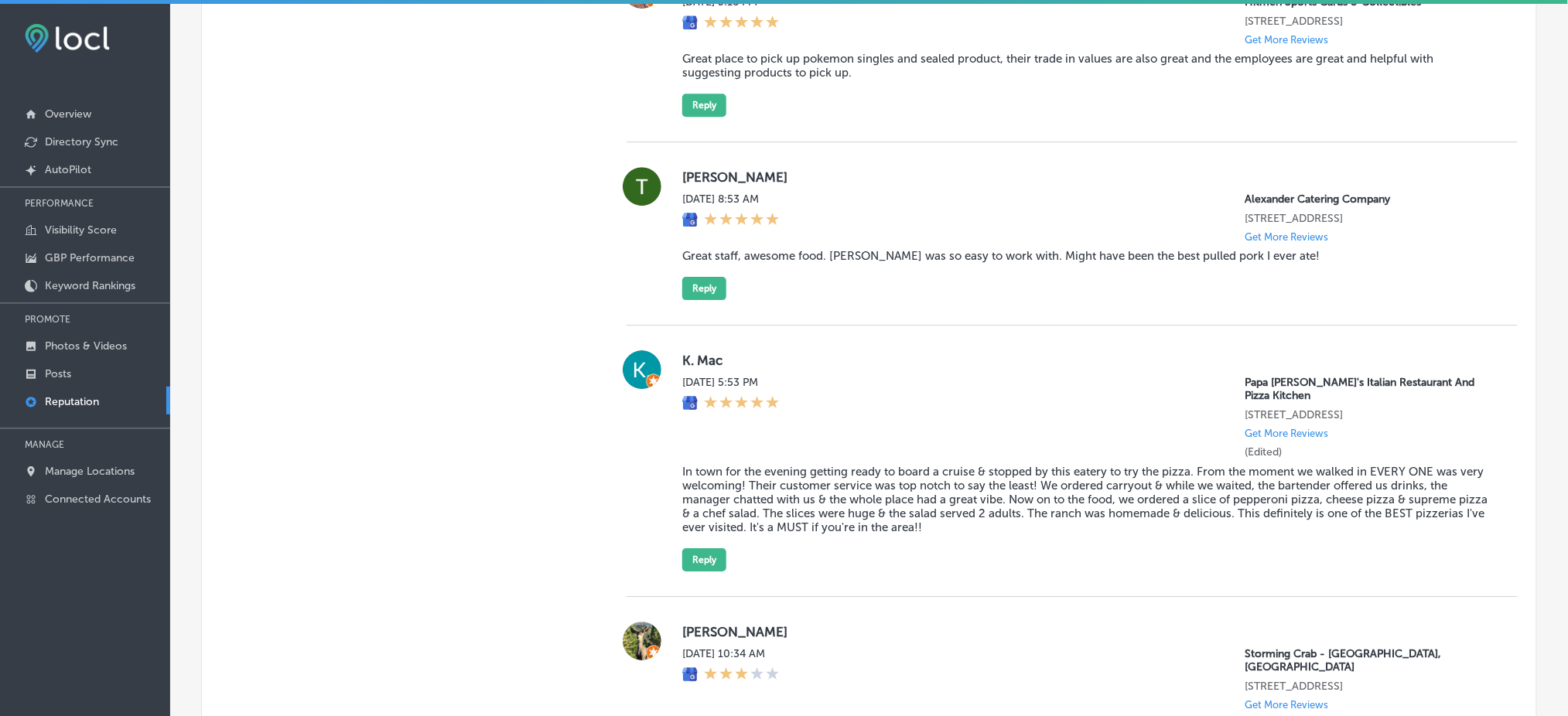
click at [978, 262] on blockquote "Great staff, awesome food. [PERSON_NAME] was so easy to work with. Might have b…" at bounding box center [1088, 256] width 811 height 14
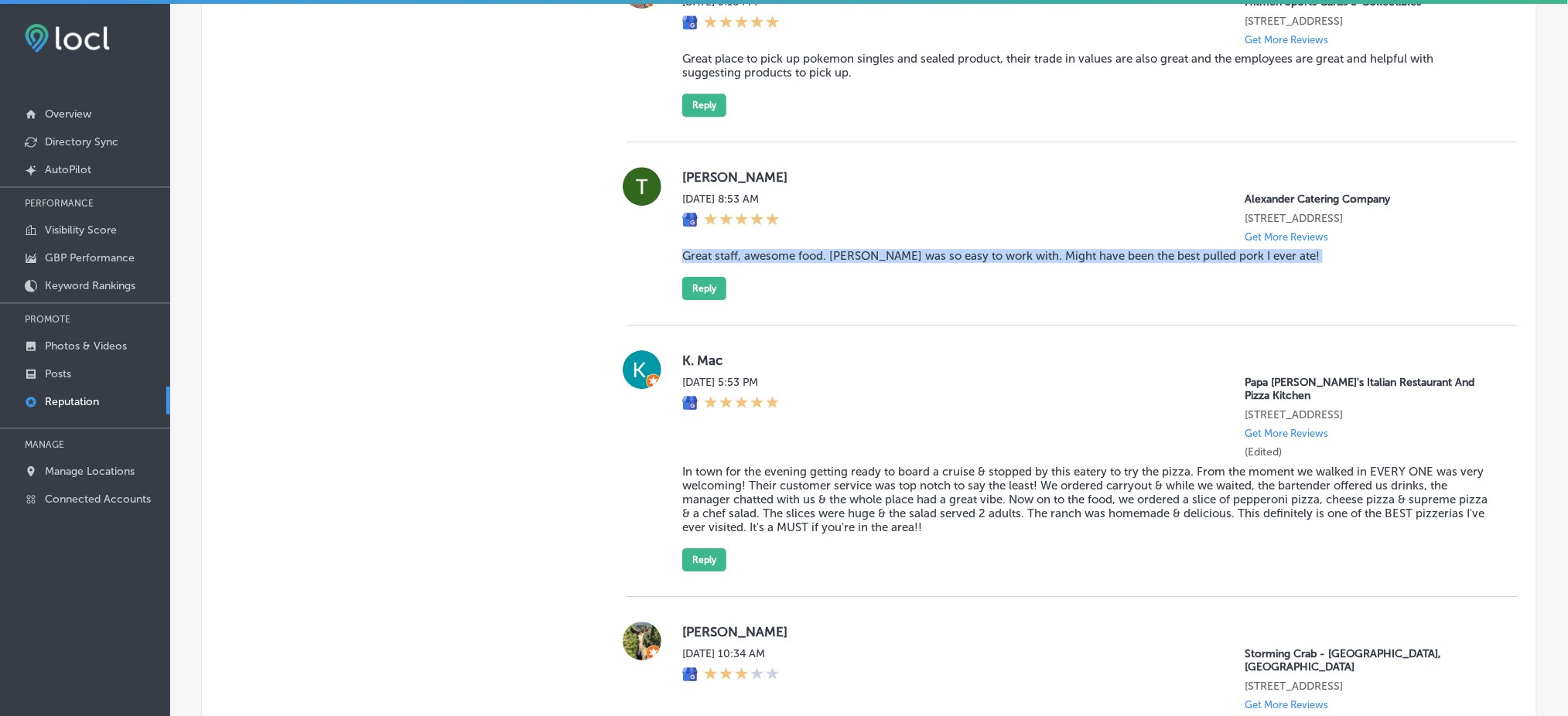
click at [978, 262] on blockquote "Great staff, awesome food. [PERSON_NAME] was so easy to work with. Might have b…" at bounding box center [1088, 256] width 811 height 14
copy blockquote "Great staff, awesome food. [PERSON_NAME] was so easy to work with. Might have b…"
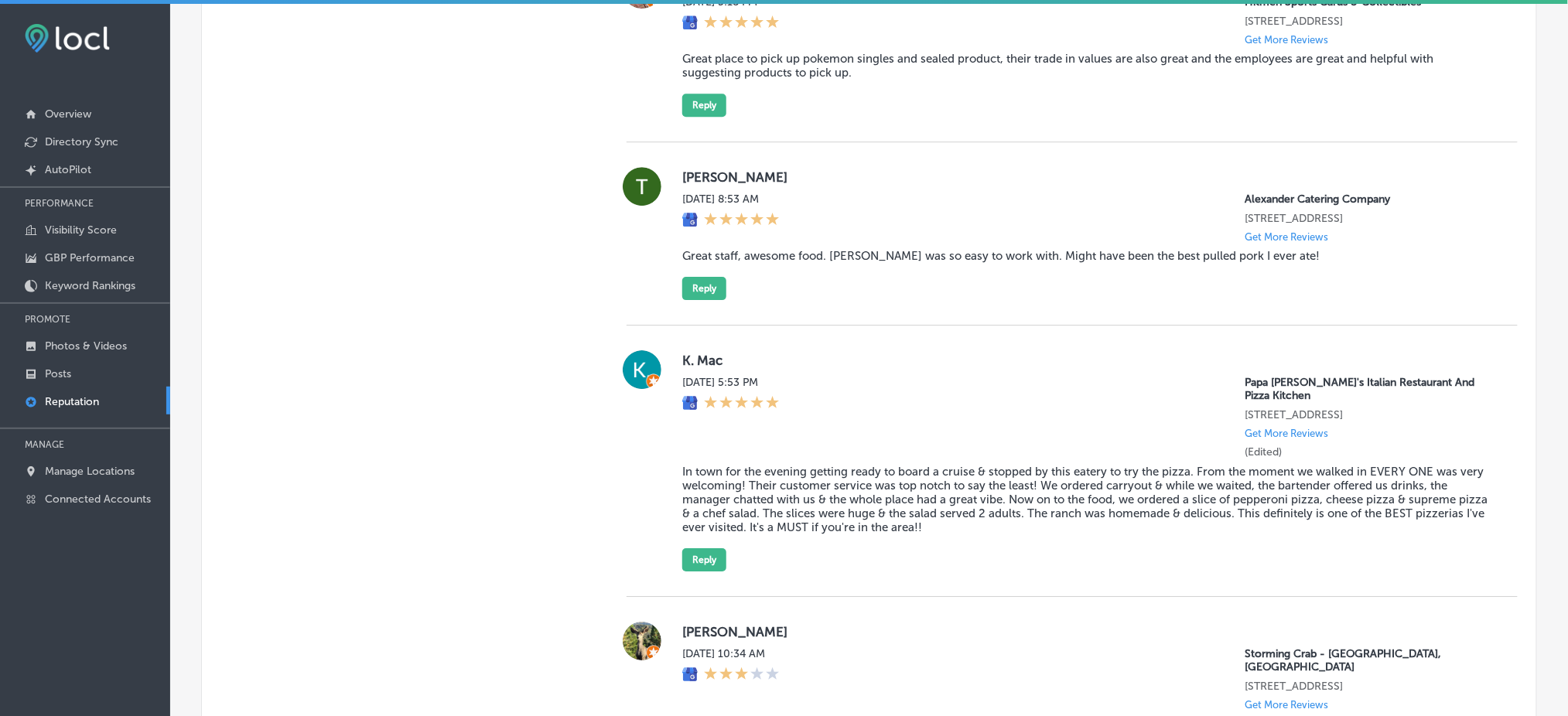
click at [988, 223] on div "[DATE] 8:53 AM Alexander Catering Company [STREET_ADDRESS] Get More Reviews" at bounding box center [1088, 217] width 811 height 50
click at [704, 300] on button "Reply" at bounding box center [705, 289] width 44 height 23
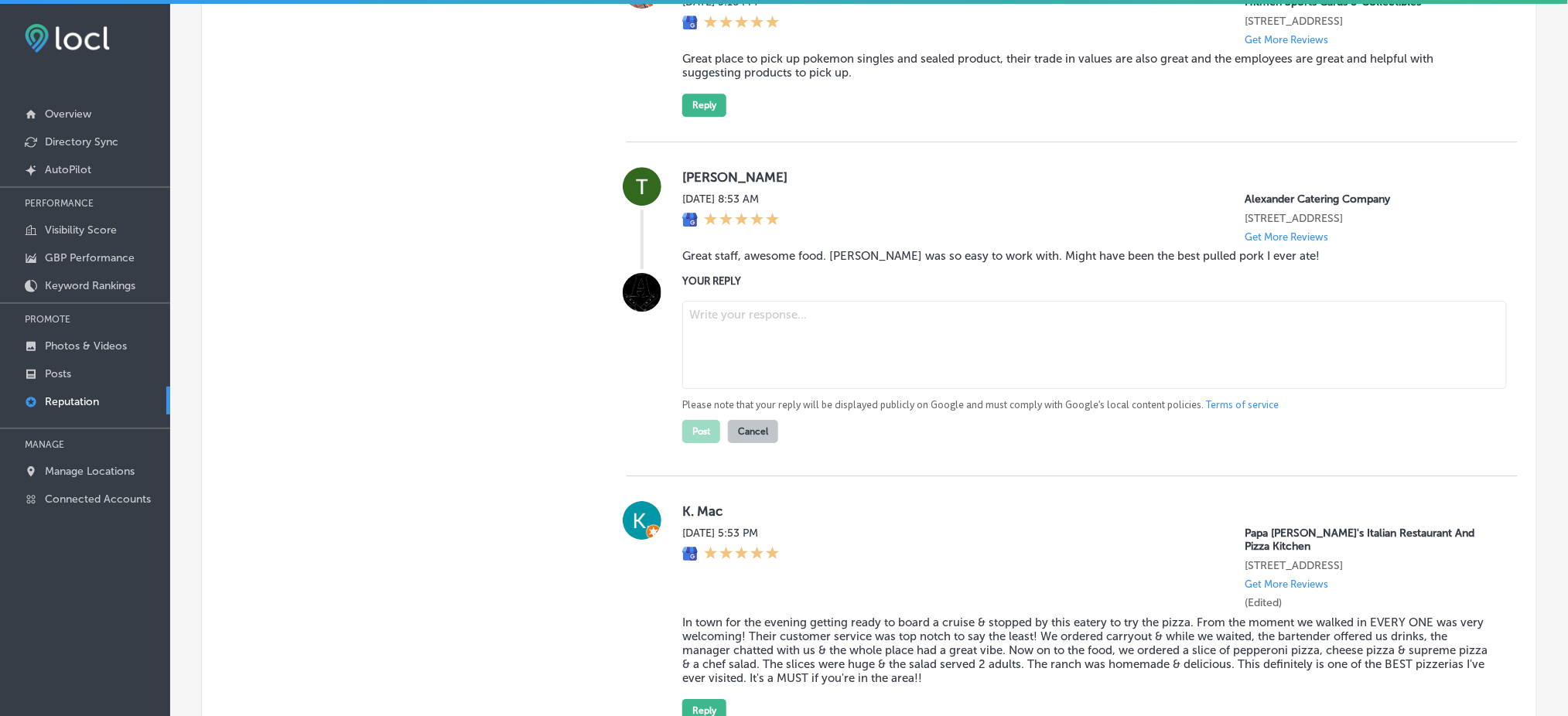
click at [764, 320] on textarea at bounding box center [1095, 344] width 825 height 88
paste textarea "Thanks so much for the awesome review! We’re thrilled to hear you loved the pul…"
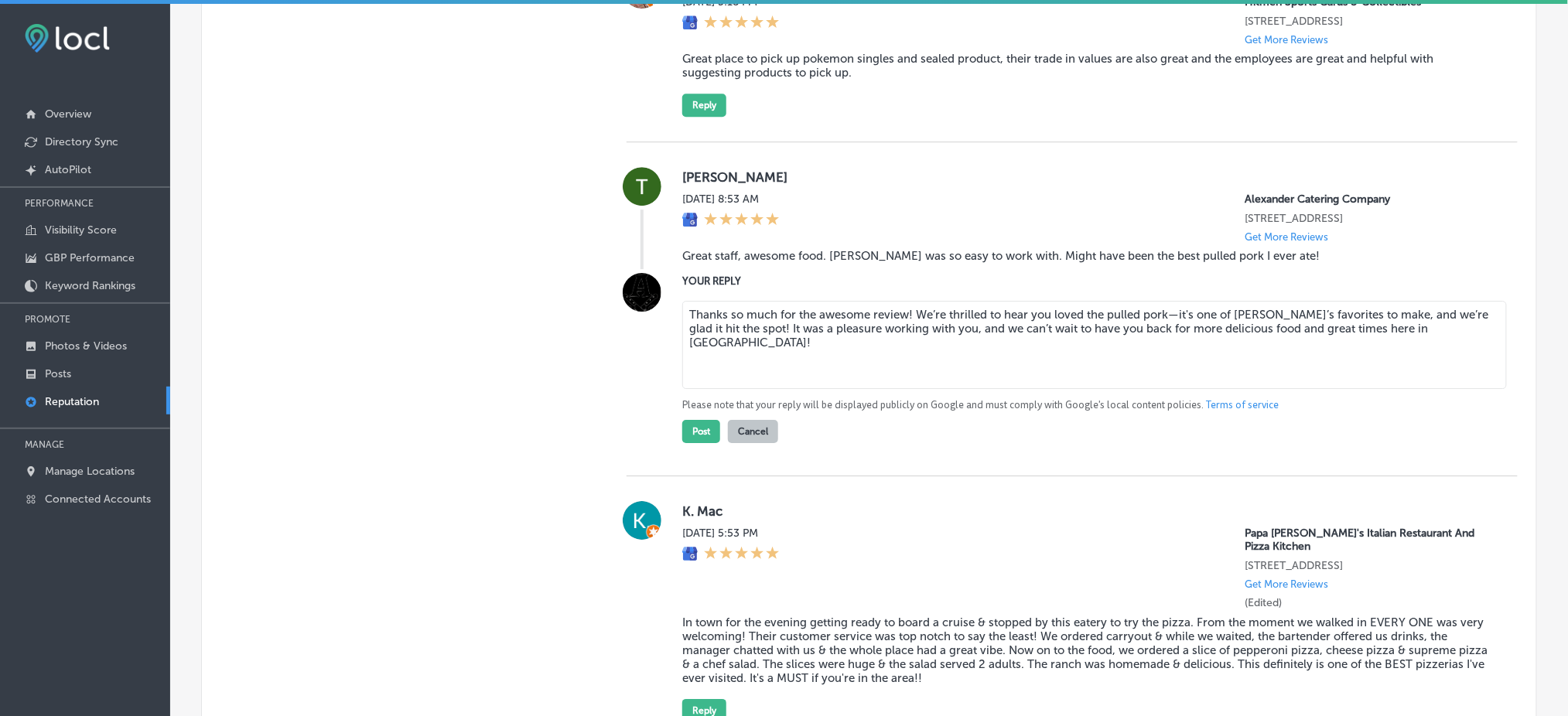
click at [901, 332] on textarea "Thanks so much for the awesome review! We’re thrilled to hear you loved the pul…" at bounding box center [1095, 344] width 825 height 88
click at [1188, 333] on textarea "Thanks so much for the awesome review, [PERSON_NAME]! We’re thrilled to hear yo…" at bounding box center [1095, 344] width 825 height 88
type textarea "Thanks so much for the awesome review, [PERSON_NAME]! We’re thrilled to hear yo…"
click at [693, 443] on button "Post" at bounding box center [701, 431] width 38 height 23
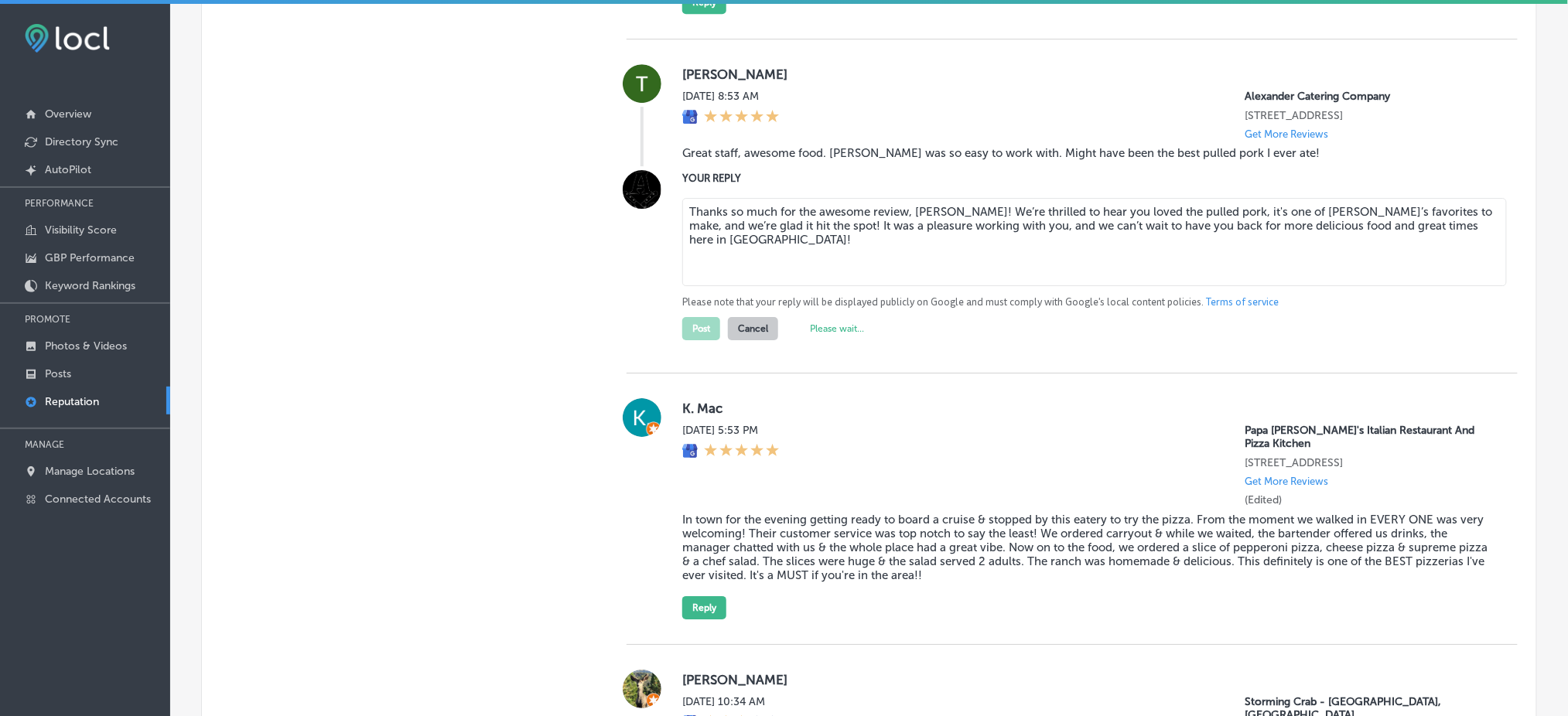
scroll to position [1856, 0]
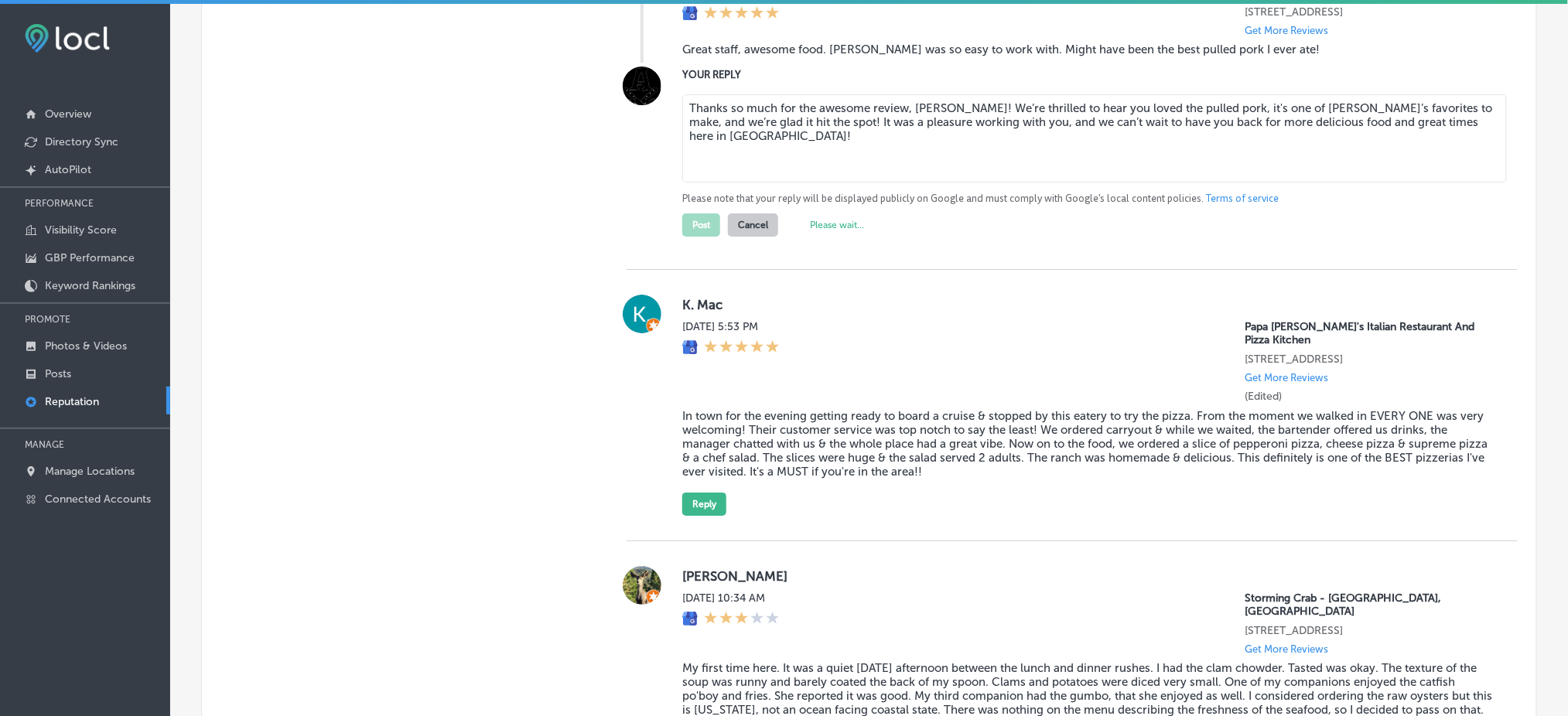
type textarea "x"
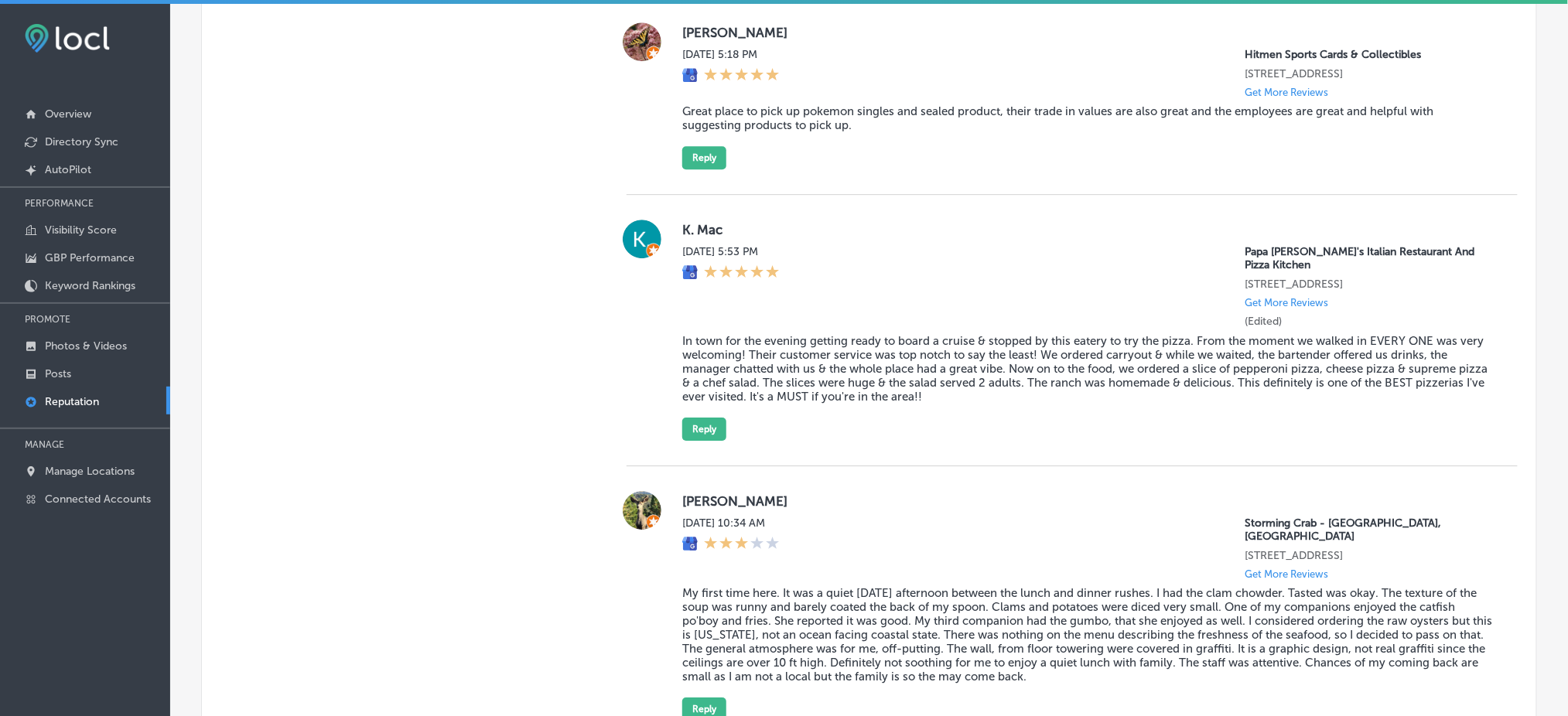
scroll to position [1649, 0]
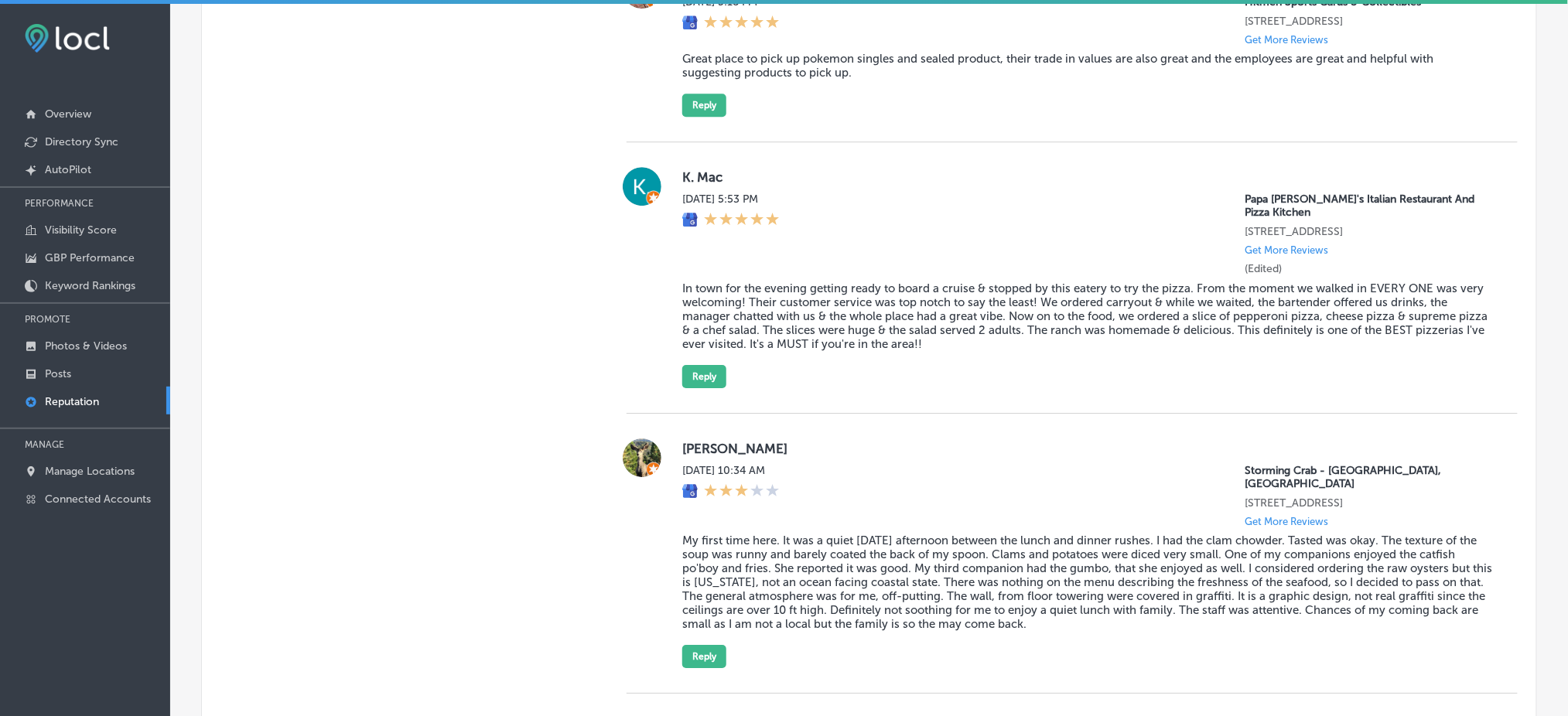
click at [805, 293] on blockquote "In town for the evening getting ready to board a cruise & stopped by this eater…" at bounding box center [1088, 317] width 811 height 69
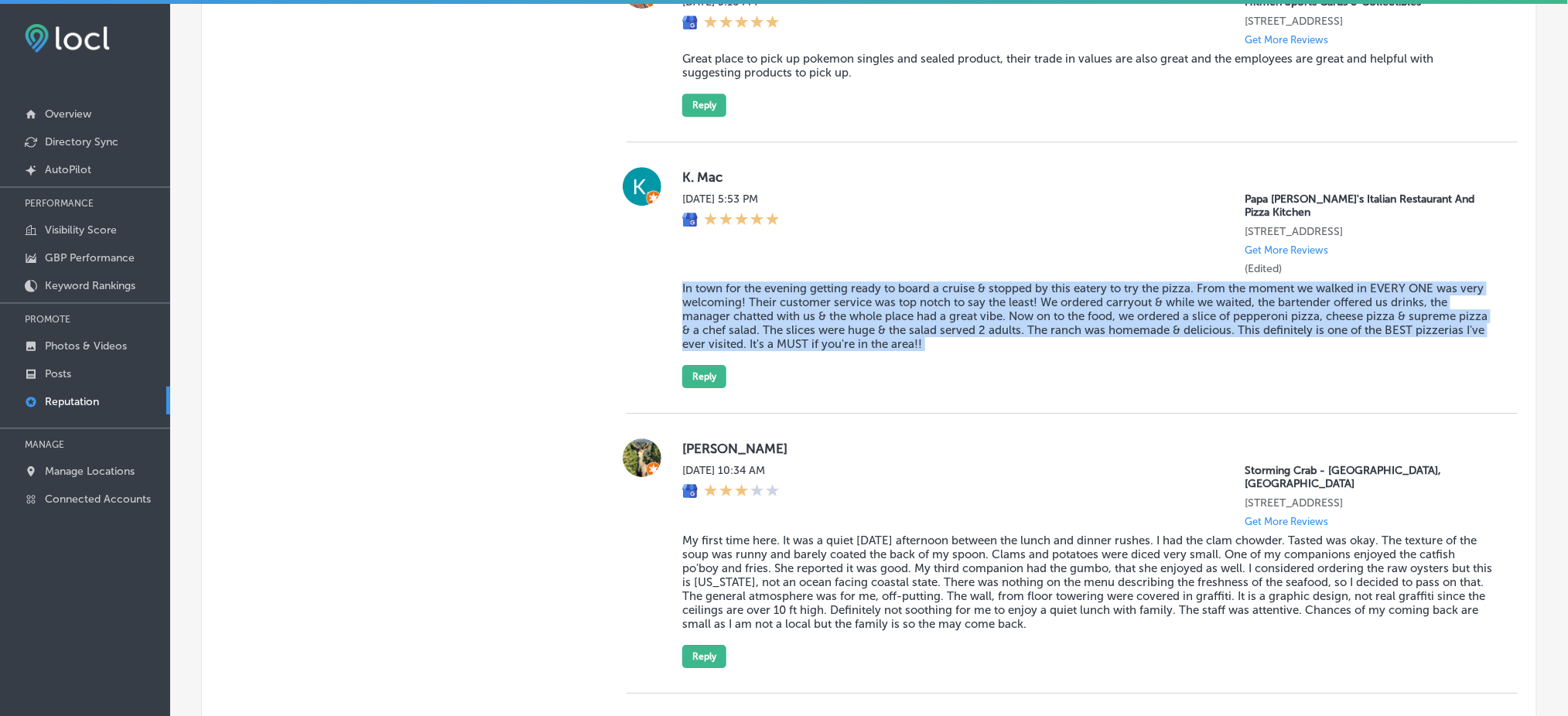
click at [805, 293] on blockquote "In town for the evening getting ready to board a cruise & stopped by this eater…" at bounding box center [1088, 317] width 811 height 69
copy blockquote "In town for the evening getting ready to board a cruise & stopped by this eater…"
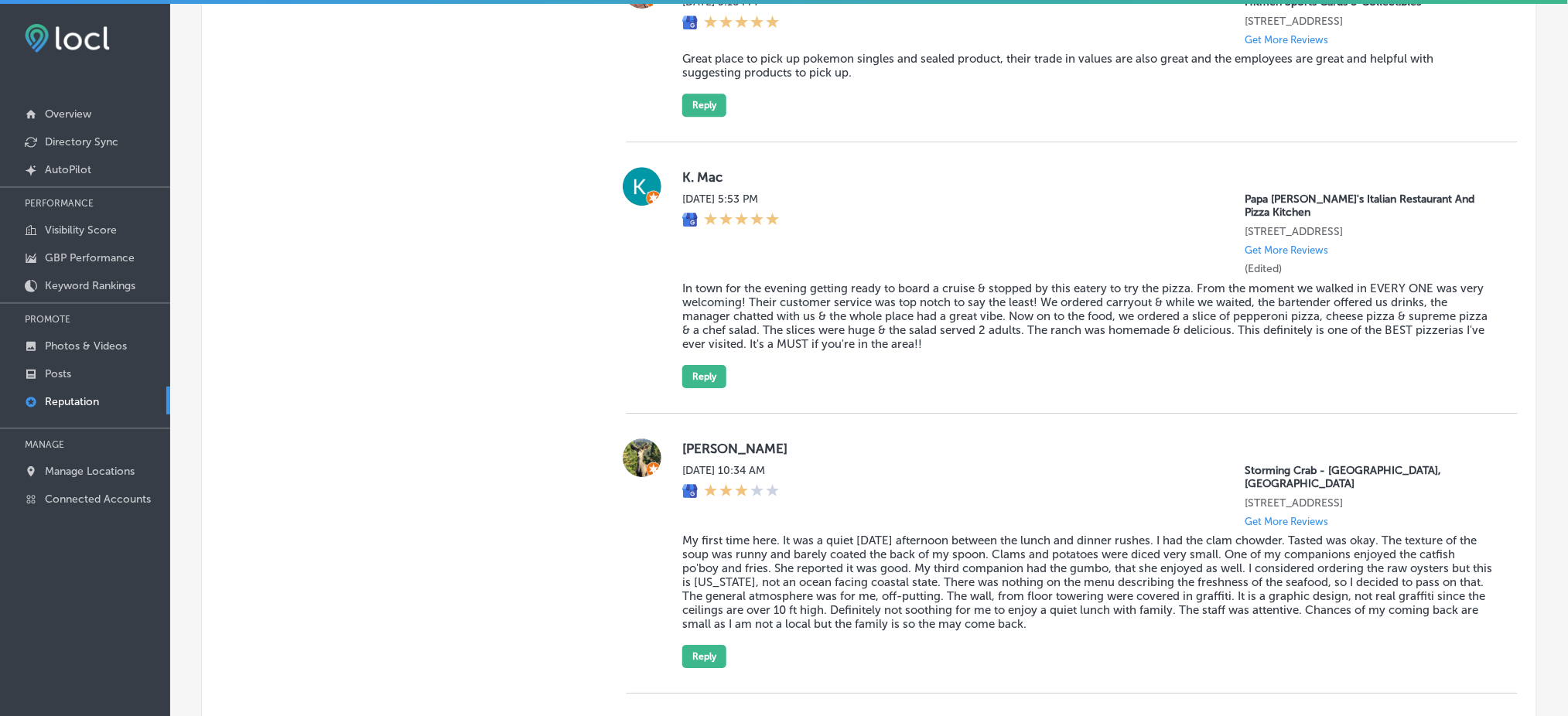
click at [1022, 220] on div "[DATE] 5:53 PM Papa [PERSON_NAME]'s Italian Restaurant And Pizza Kitchen [STREE…" at bounding box center [1088, 234] width 811 height 83
click at [711, 384] on button "Reply" at bounding box center [705, 376] width 44 height 23
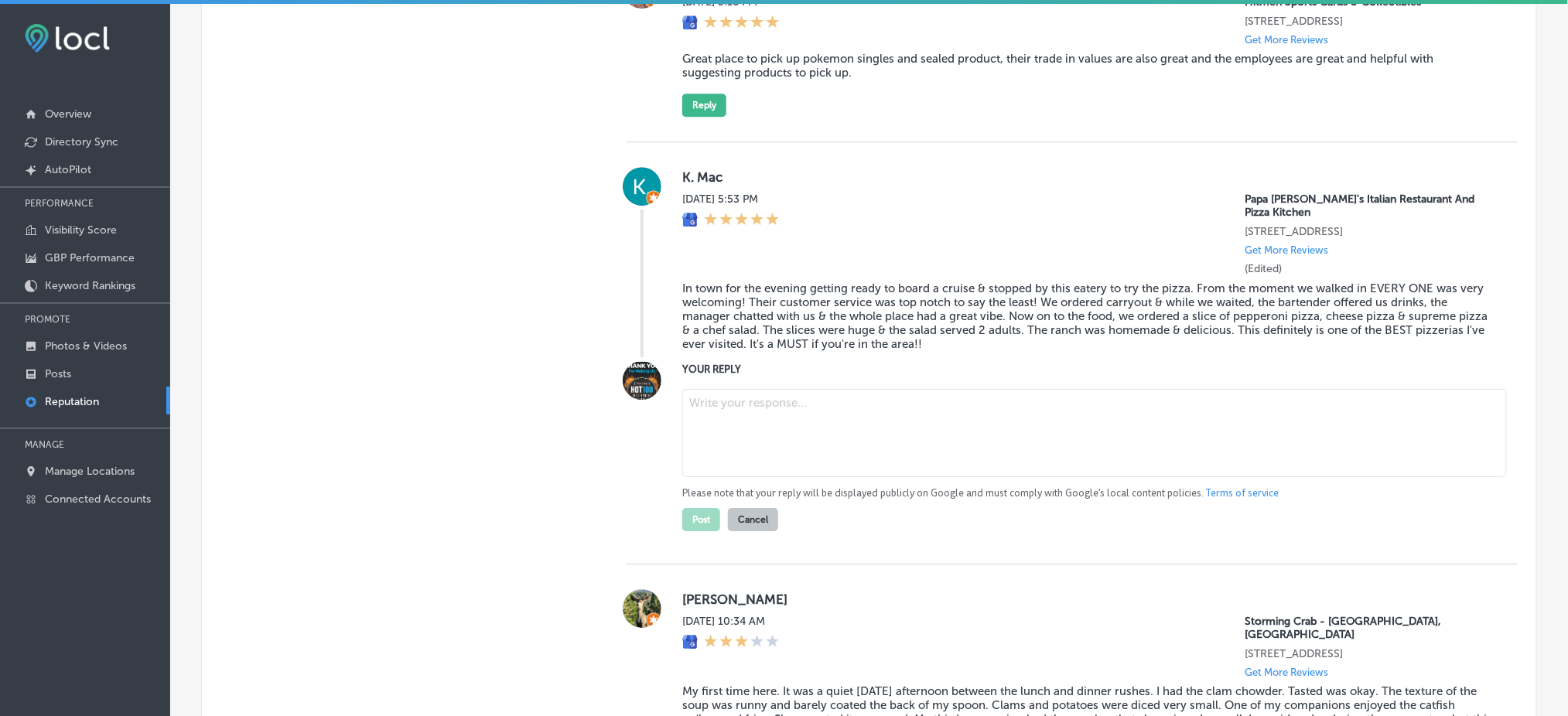
click at [862, 462] on textarea at bounding box center [1095, 432] width 825 height 88
paste textarea "Thank you for the awesome 5-star review! We’re so glad you stopped by Papa [PER…"
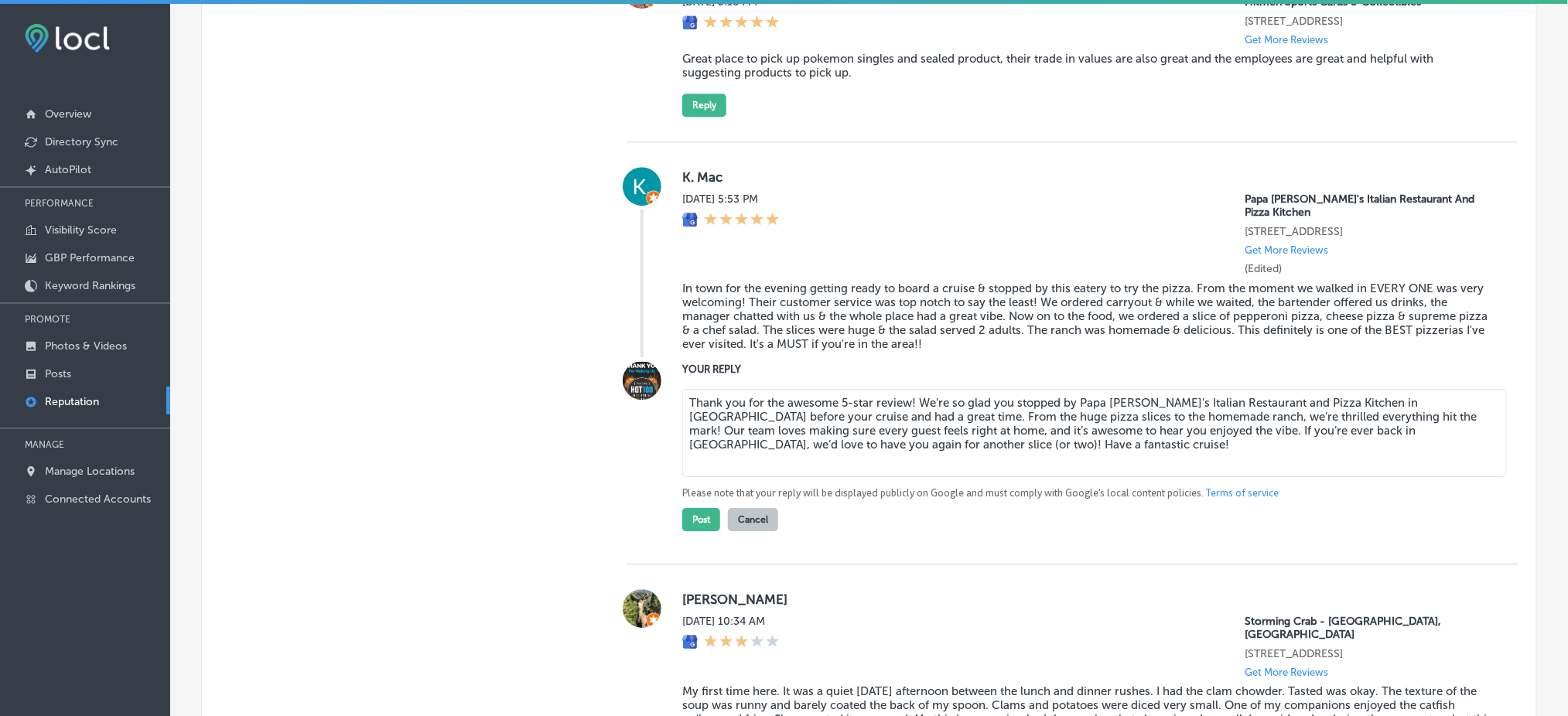
click at [906, 407] on textarea "Thank you for the awesome 5-star review! We’re so glad you stopped by Papa [PER…" at bounding box center [1095, 432] width 825 height 88
type textarea "Thank you for the awesome 5-star review! We’re so glad you stopped by Papa [PER…"
click at [696, 526] on button "Post" at bounding box center [701, 519] width 38 height 23
type textarea "x"
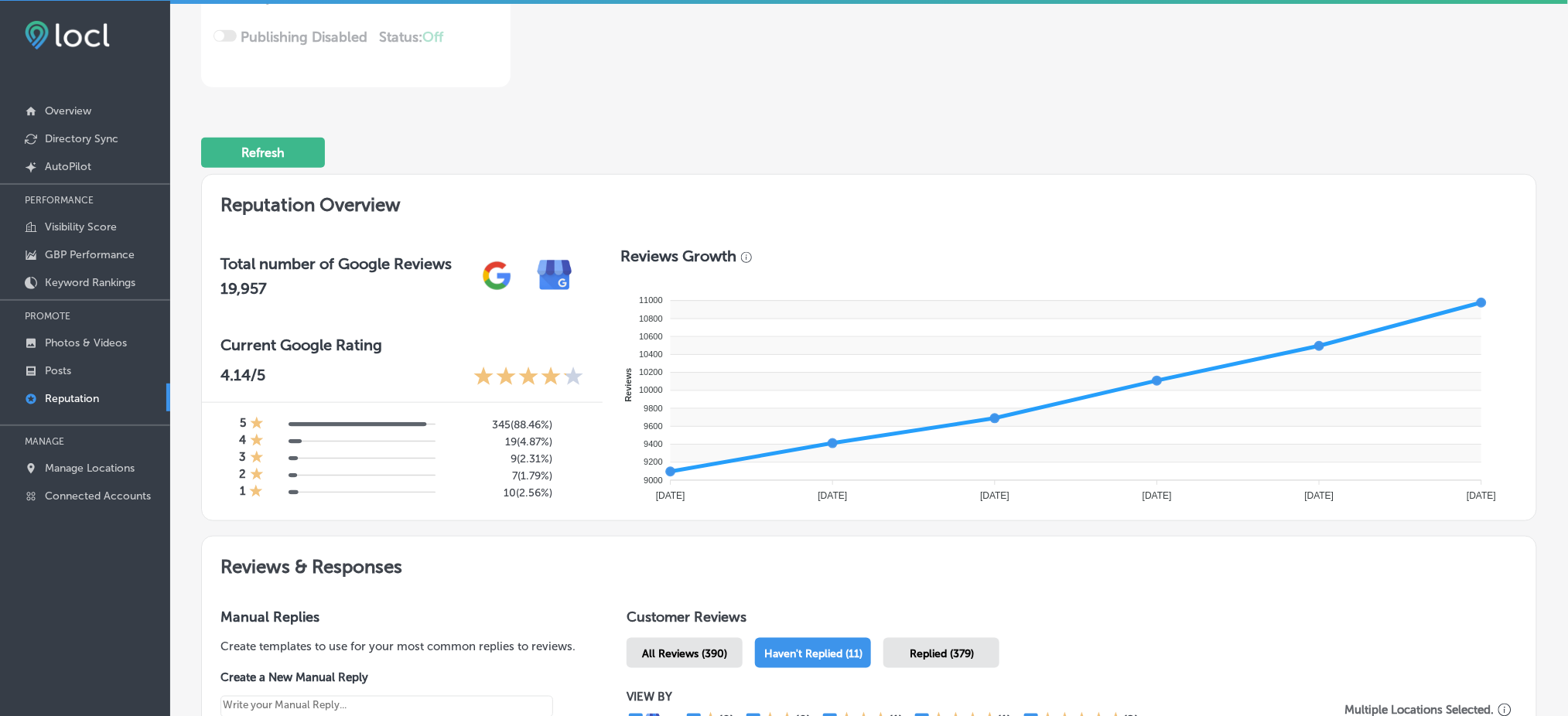
scroll to position [93, 0]
